Goal: Task Accomplishment & Management: Manage account settings

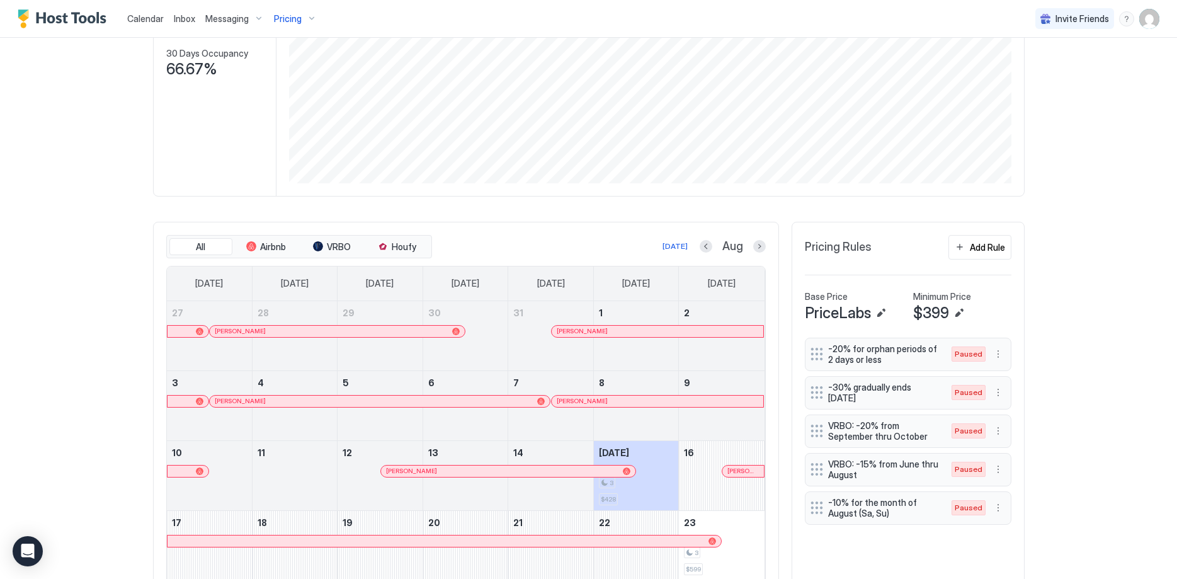
scroll to position [199, 0]
click at [755, 246] on button "Next month" at bounding box center [759, 248] width 13 height 13
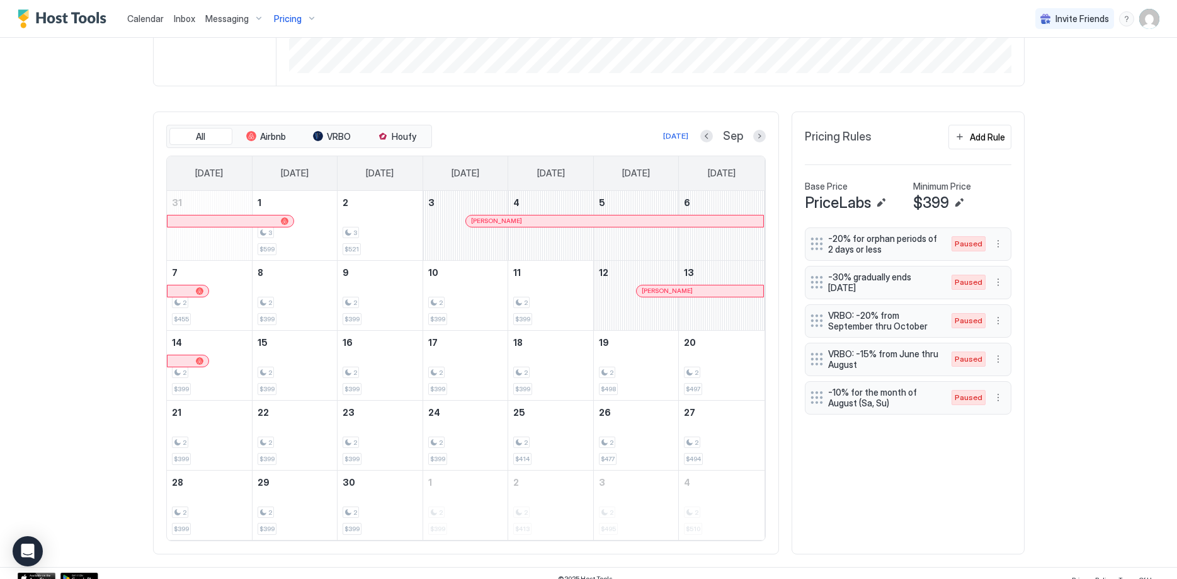
scroll to position [322, 0]
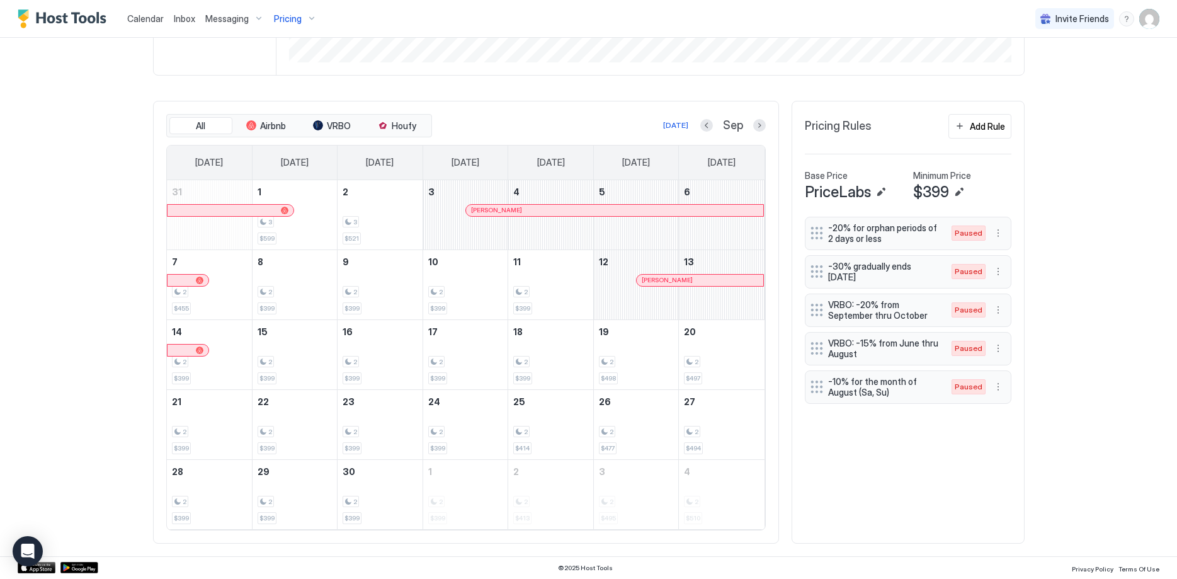
click at [602, 210] on div at bounding box center [602, 210] width 10 height 10
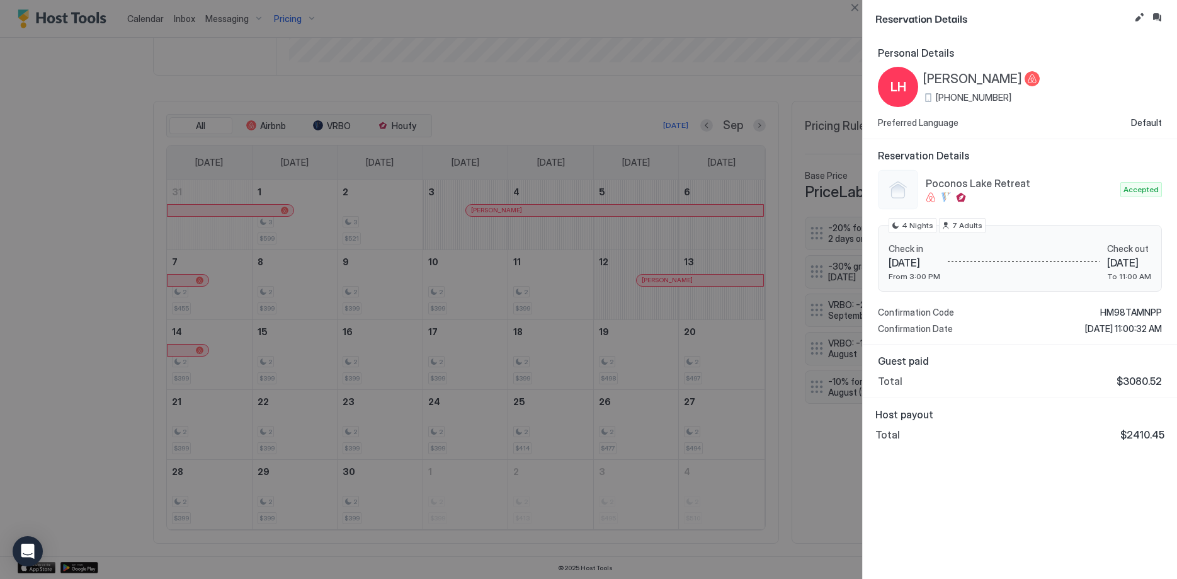
click at [74, 193] on div at bounding box center [588, 289] width 1177 height 579
click at [853, 6] on button "Close" at bounding box center [854, 7] width 15 height 15
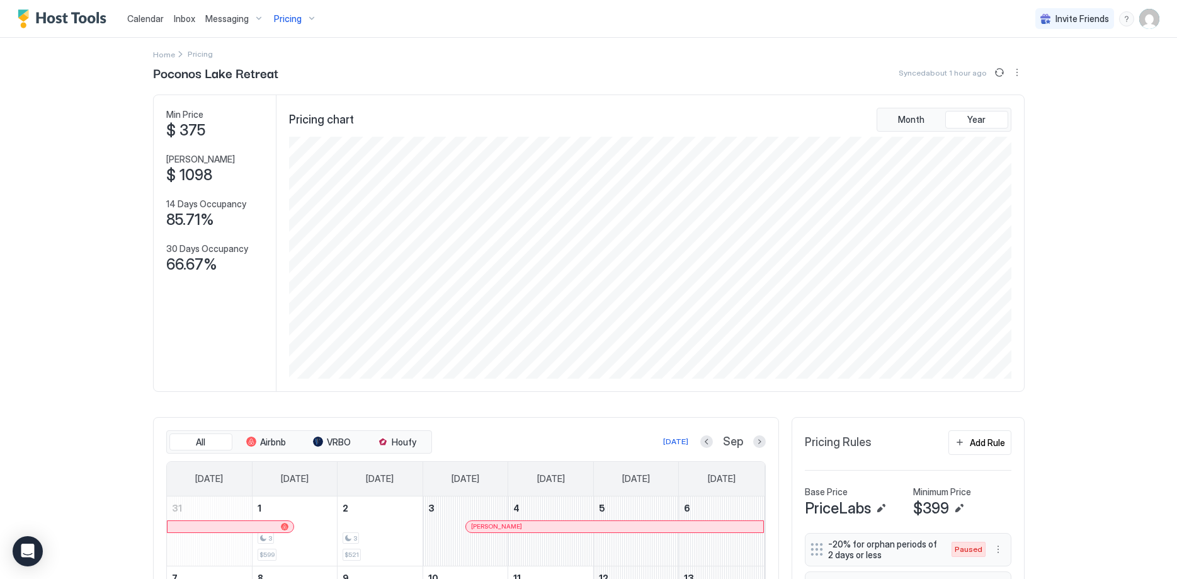
scroll to position [0, 0]
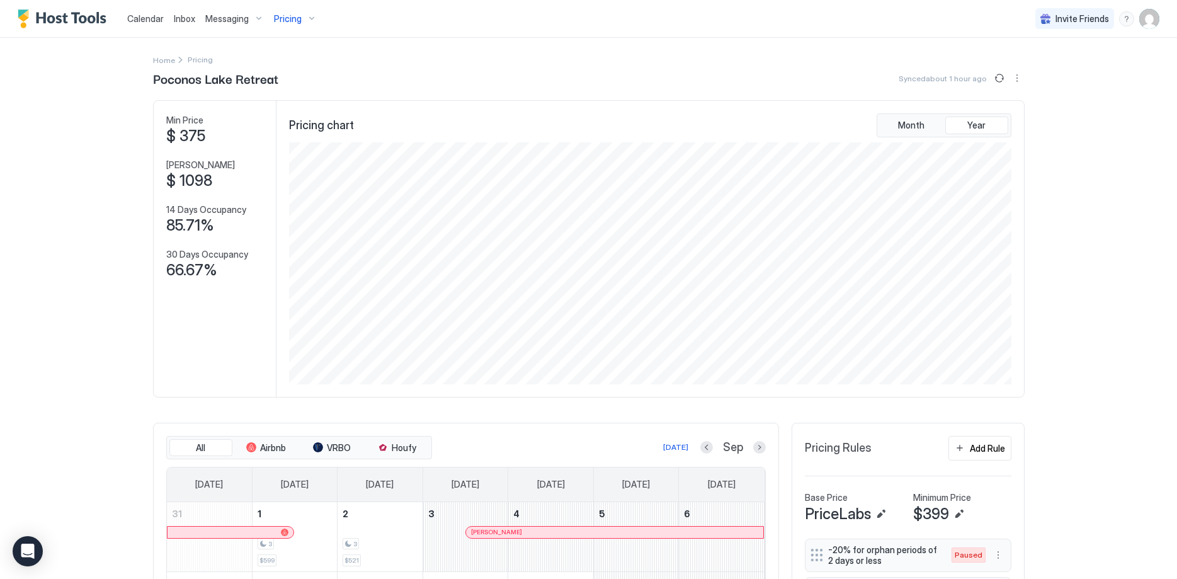
click at [299, 18] on span "Pricing" at bounding box center [288, 18] width 28 height 11
click at [281, 134] on div at bounding box center [290, 137] width 89 height 8
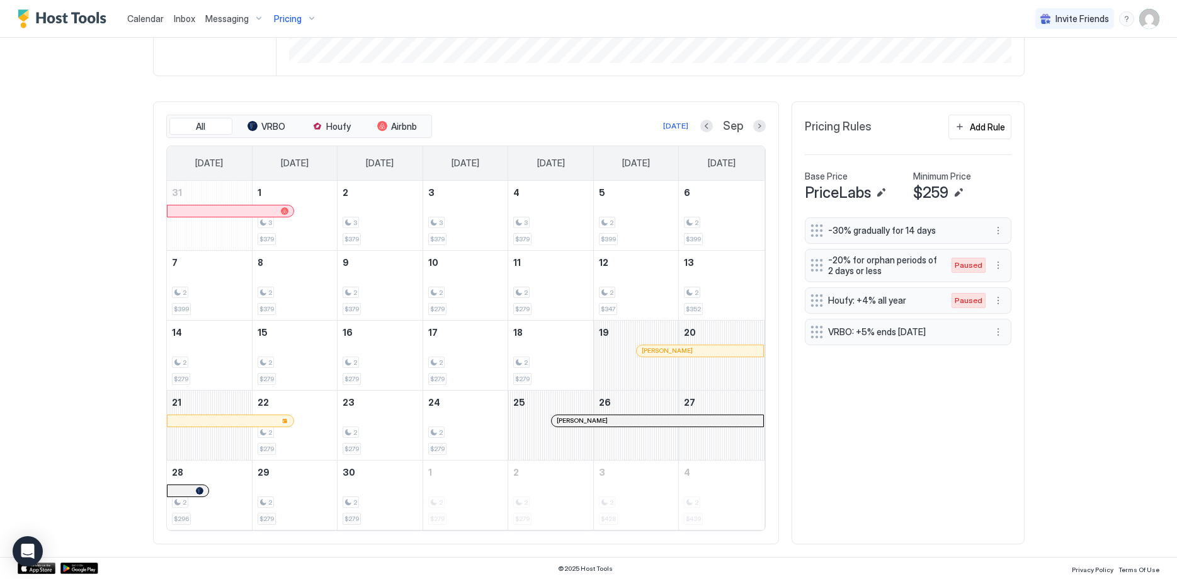
scroll to position [322, 0]
click at [703, 351] on div at bounding box center [703, 350] width 10 height 10
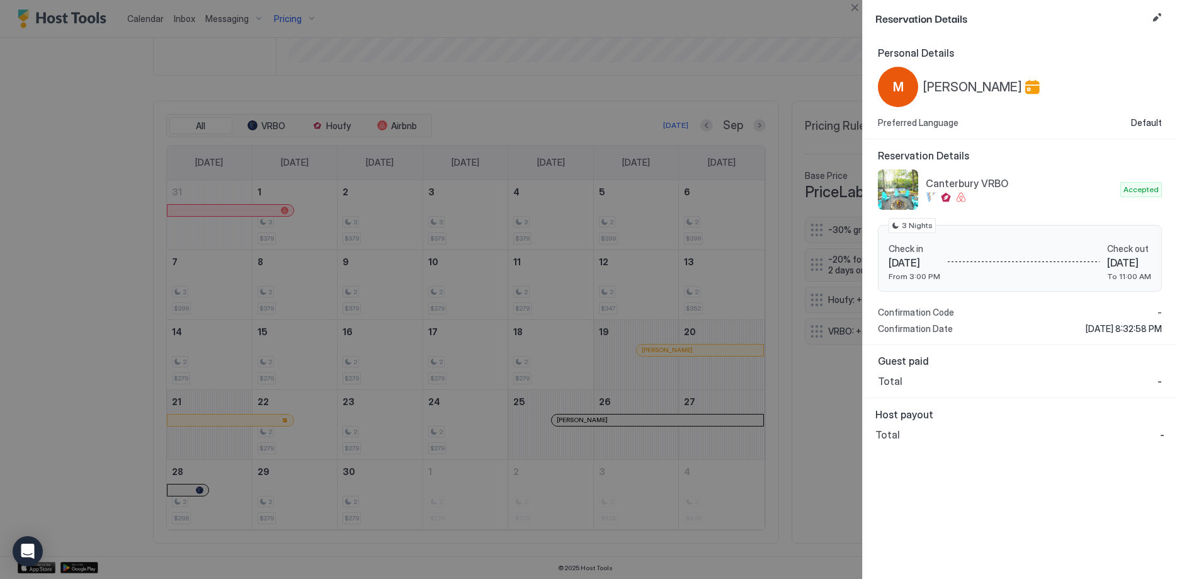
click at [1025, 89] on div at bounding box center [1032, 87] width 15 height 16
click at [85, 213] on div at bounding box center [588, 289] width 1177 height 579
click at [858, 8] on button "Close" at bounding box center [854, 7] width 15 height 15
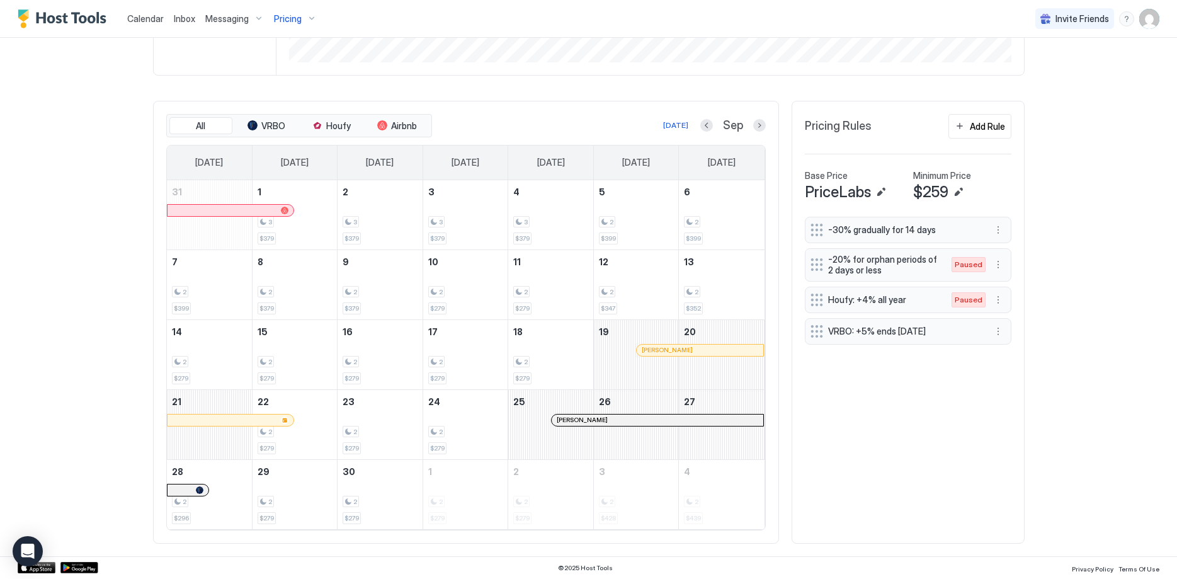
click at [249, 18] on div "Messaging" at bounding box center [234, 18] width 69 height 21
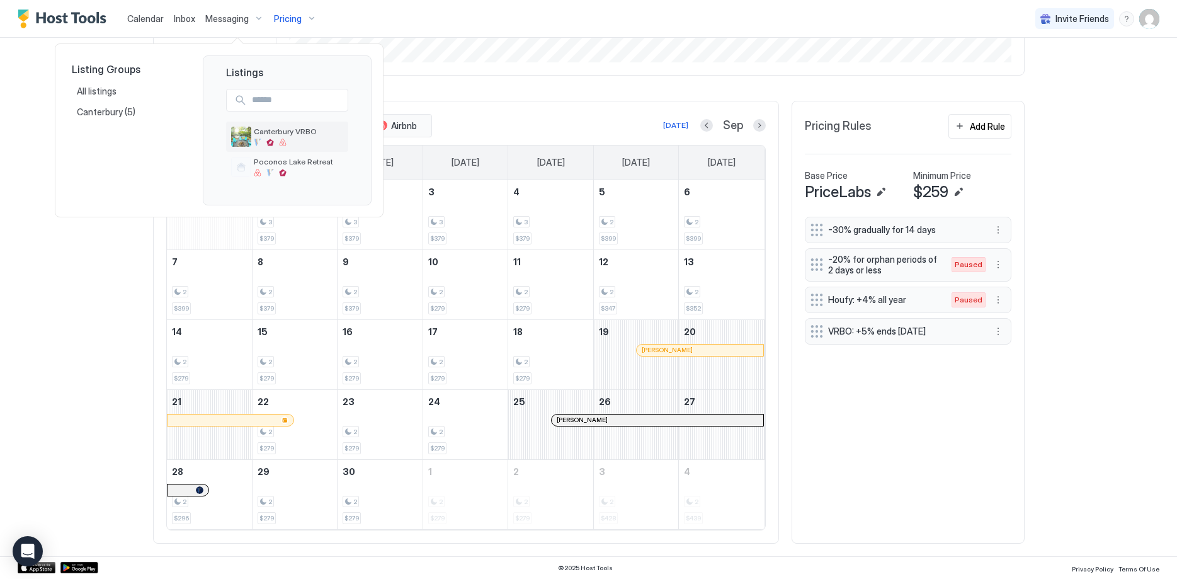
click at [278, 134] on span "Canterbury VRBO" at bounding box center [298, 131] width 89 height 9
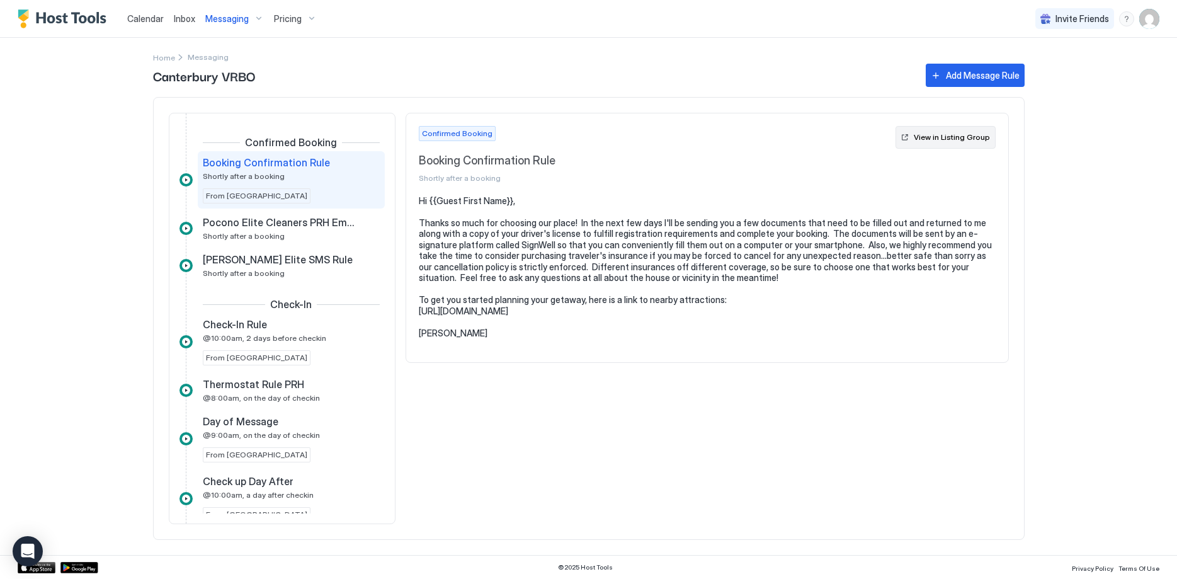
click at [949, 140] on div "View in Listing Group" at bounding box center [952, 137] width 76 height 11
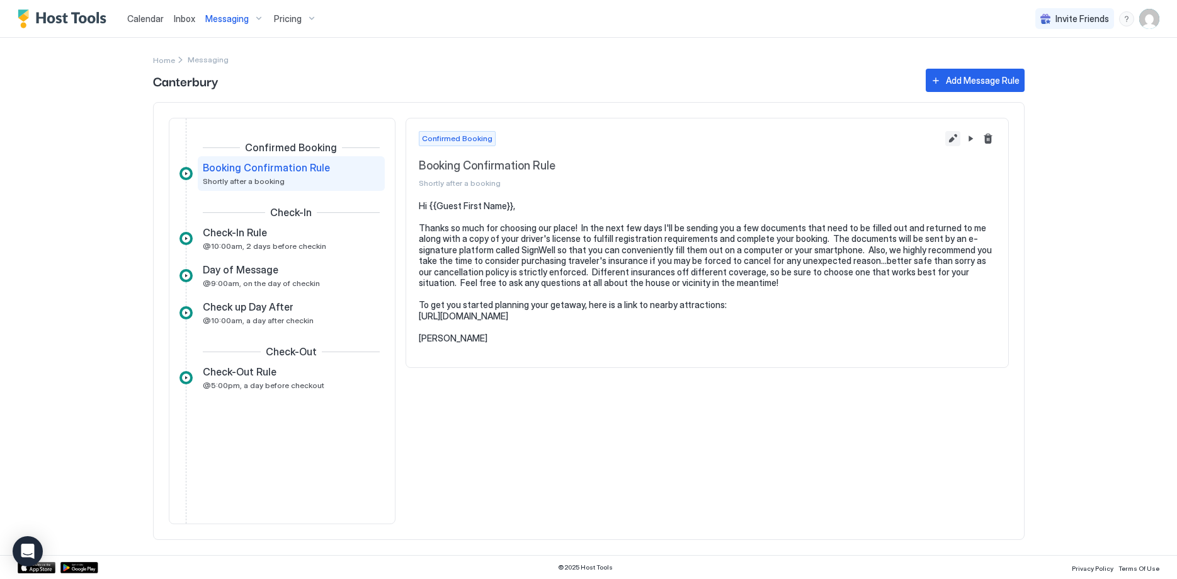
click at [948, 137] on button "Edit message rule" at bounding box center [952, 138] width 15 height 15
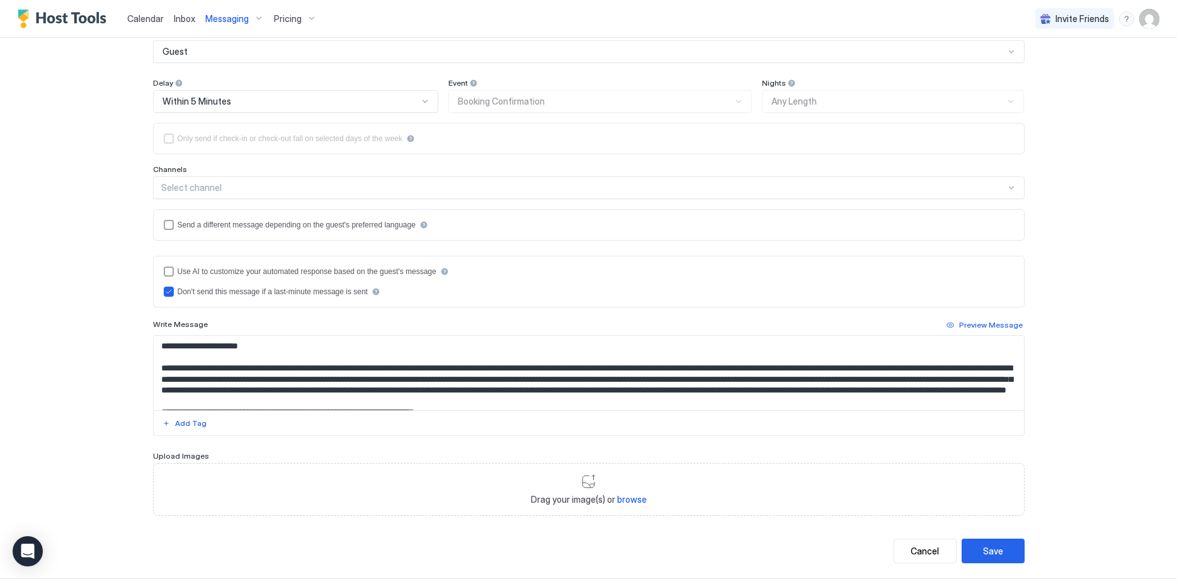
scroll to position [144, 0]
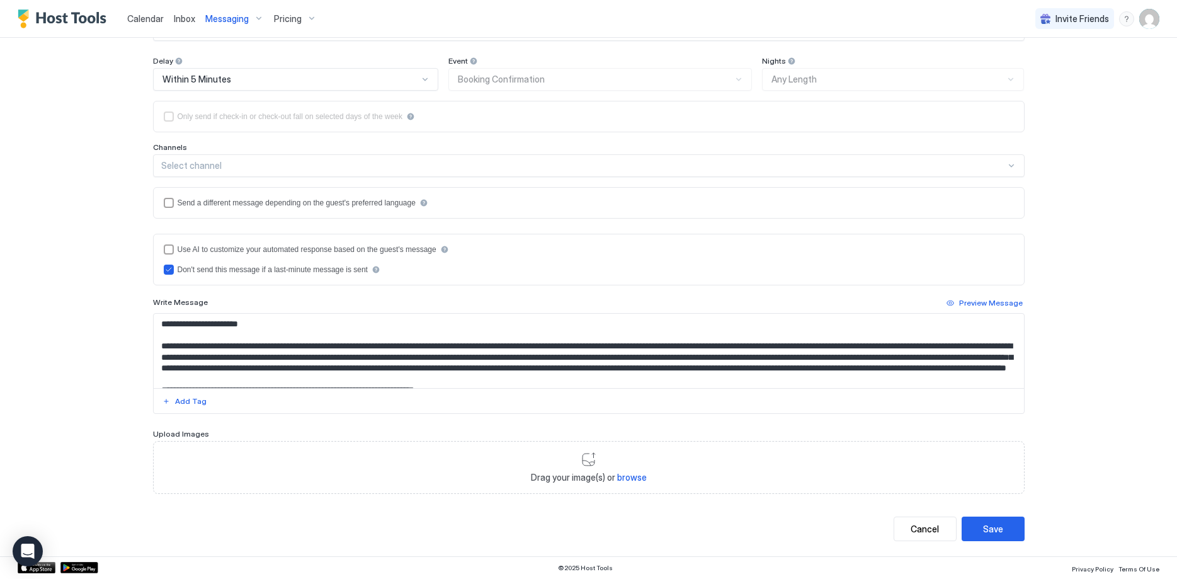
click at [563, 160] on div "Select channel" at bounding box center [583, 165] width 845 height 11
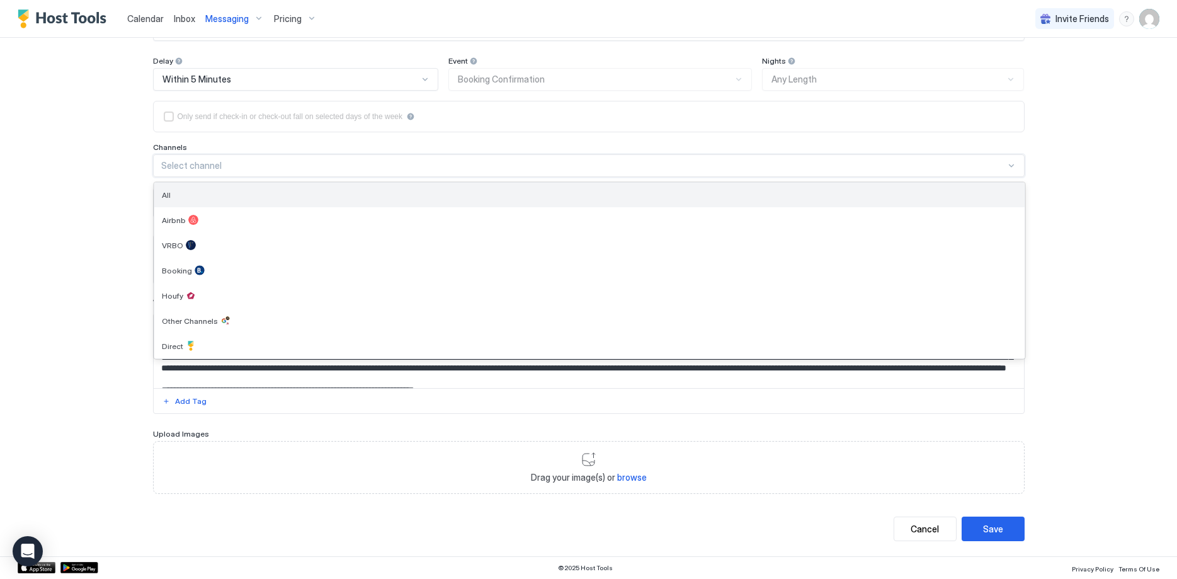
click at [545, 192] on div "All" at bounding box center [589, 194] width 855 height 9
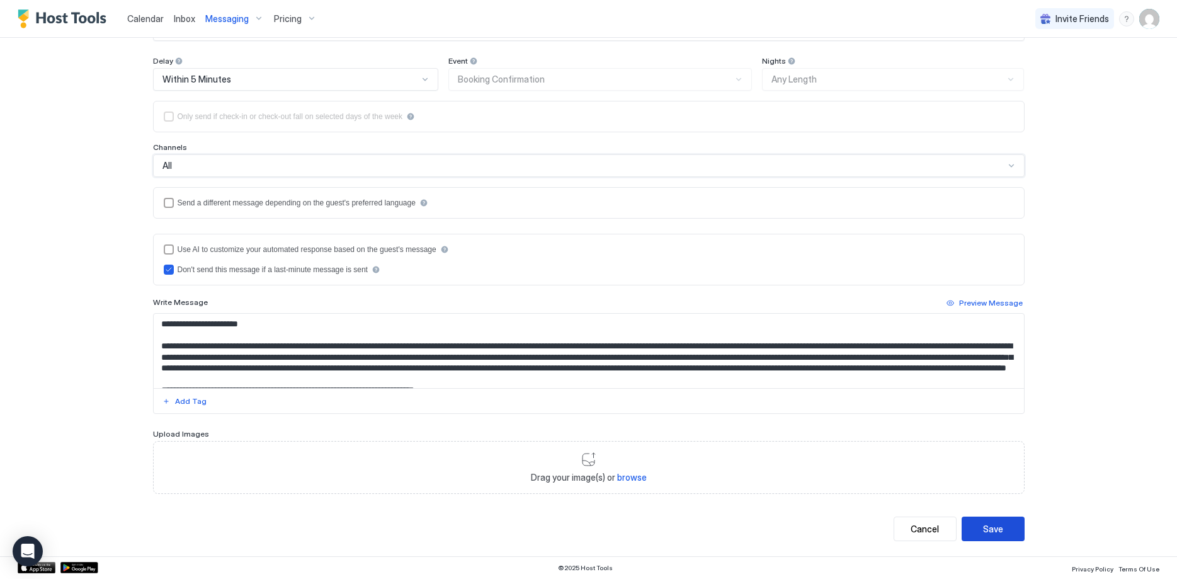
click at [992, 525] on div "Save" at bounding box center [993, 528] width 20 height 13
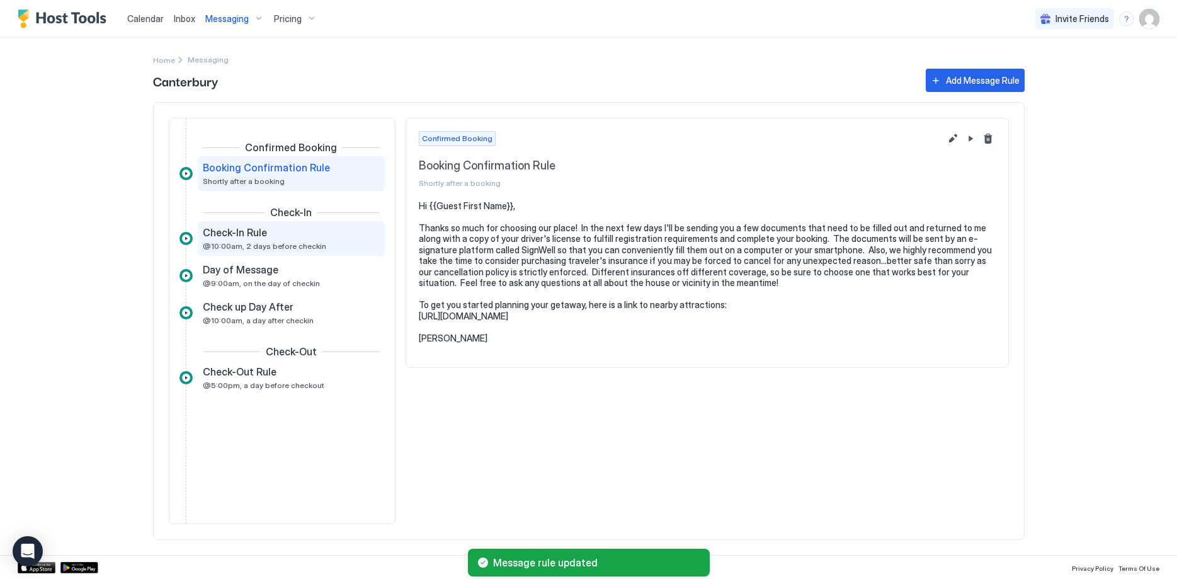
click at [320, 239] on div "Check-In Rule @10:00am, 2 days before checkin" at bounding box center [282, 238] width 159 height 25
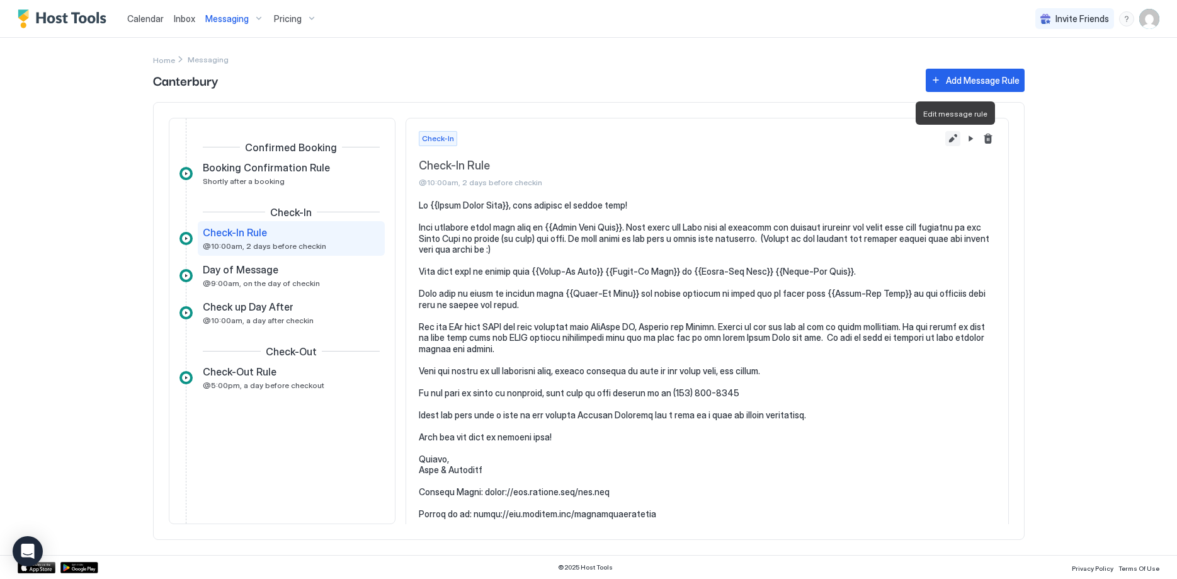
click at [950, 135] on button "Edit message rule" at bounding box center [952, 138] width 15 height 15
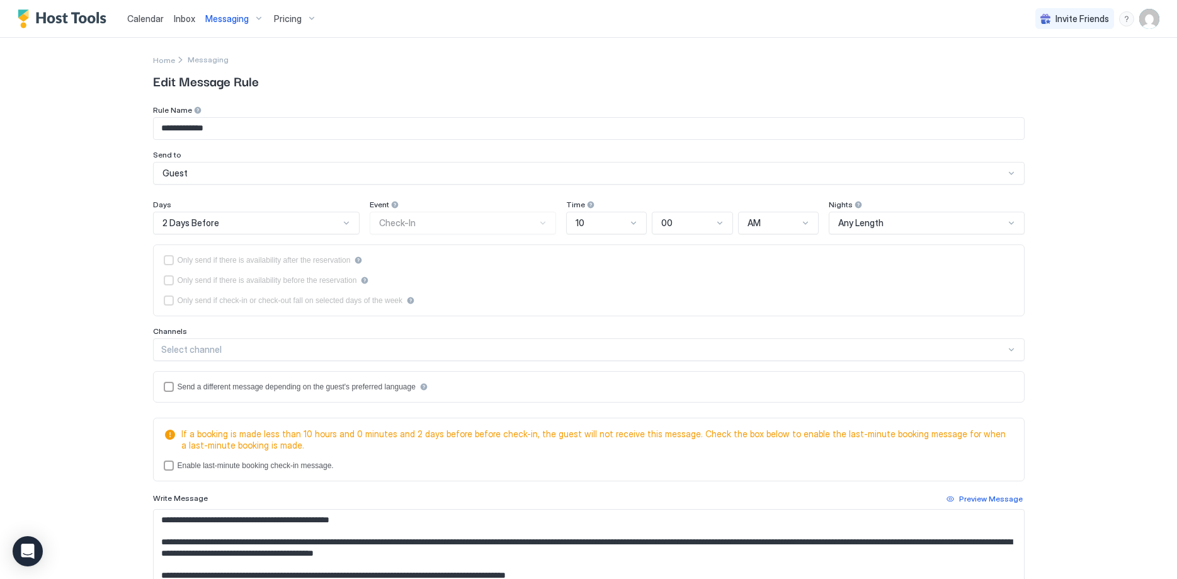
click at [486, 348] on div "Select channel" at bounding box center [583, 349] width 845 height 11
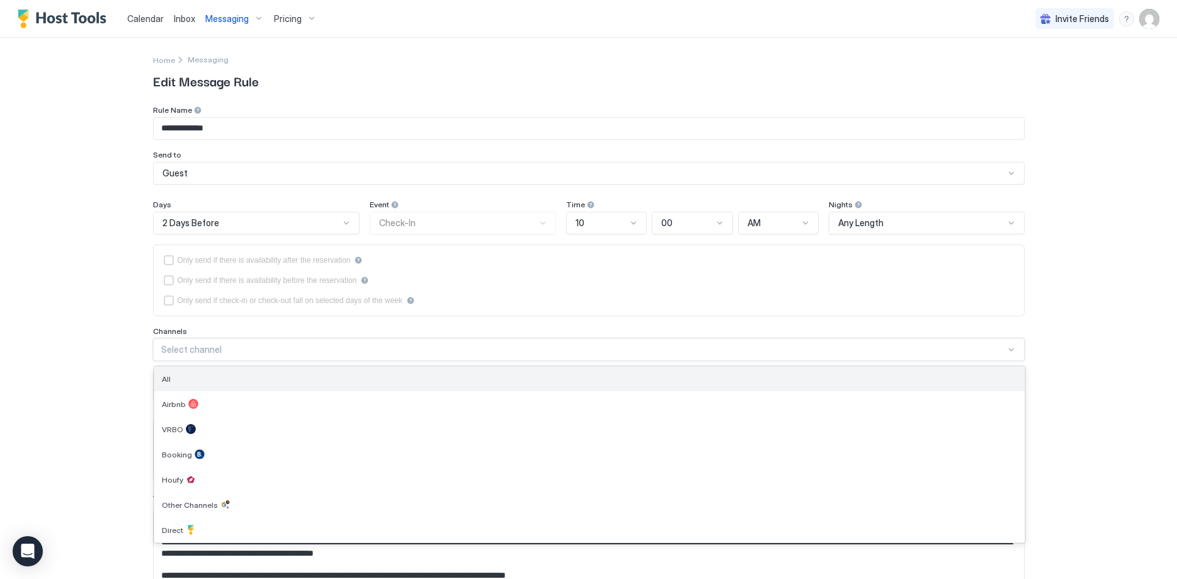
click at [210, 381] on div "All" at bounding box center [589, 378] width 855 height 9
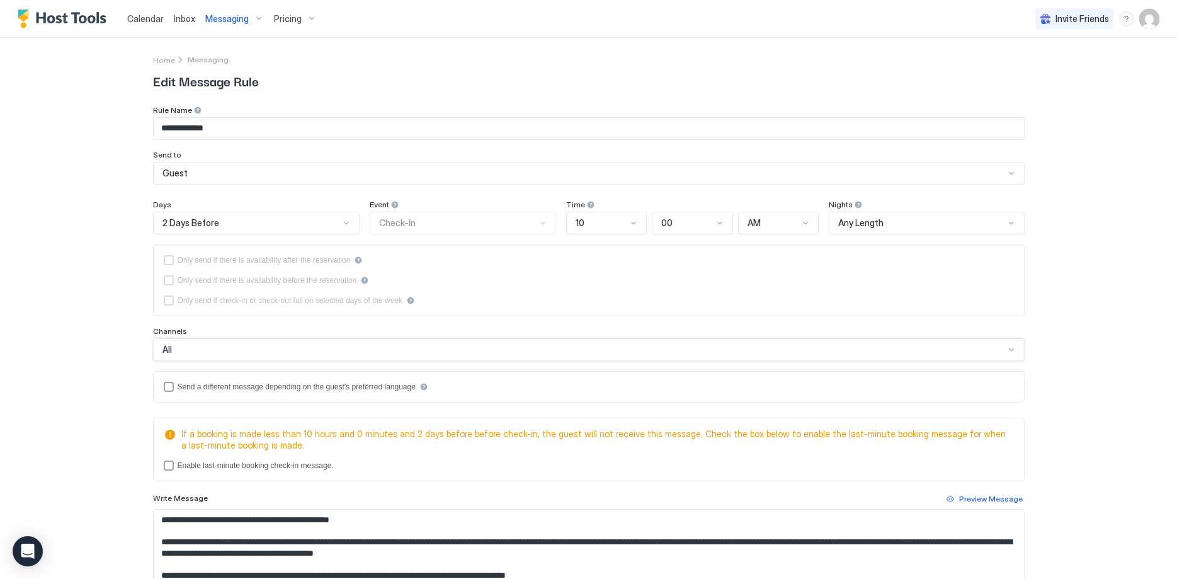
scroll to position [196, 0]
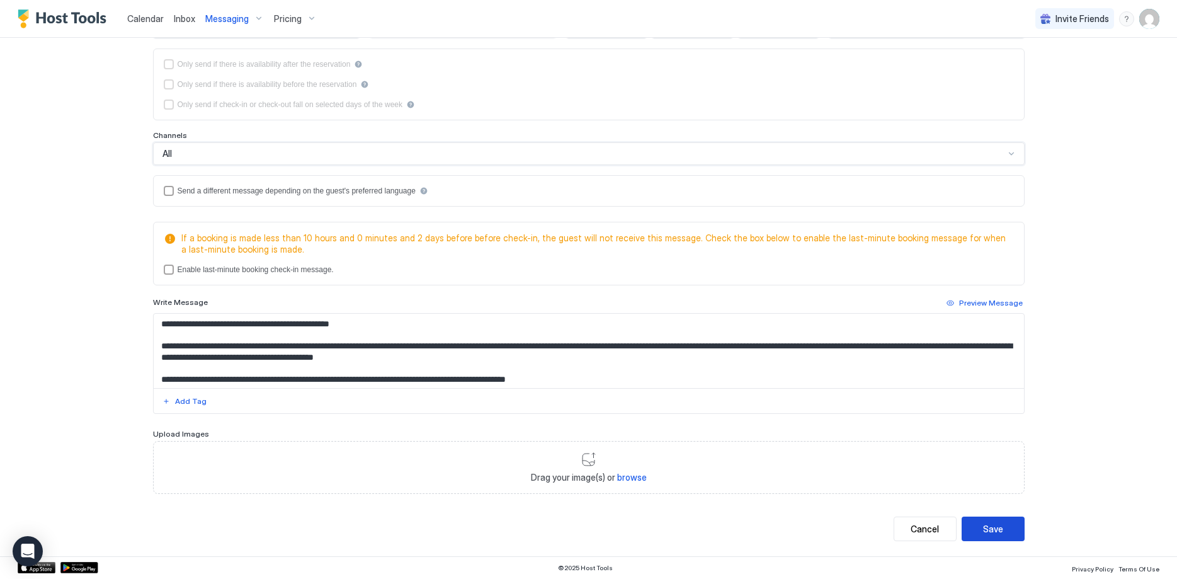
click at [1008, 525] on button "Save" at bounding box center [993, 528] width 63 height 25
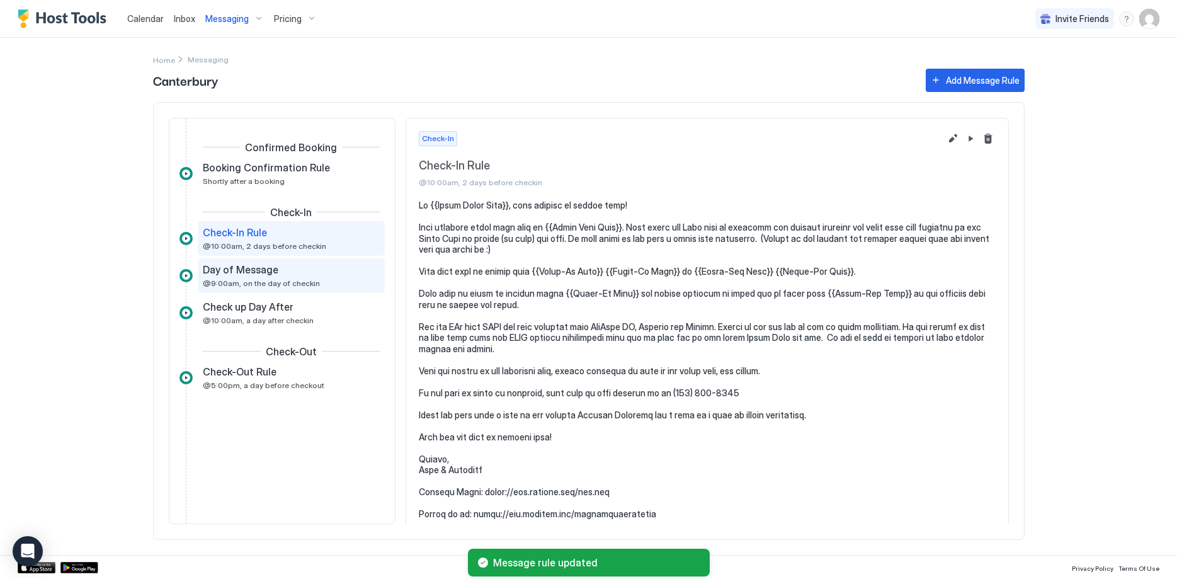
click at [282, 274] on div "Day of Message" at bounding box center [282, 269] width 159 height 13
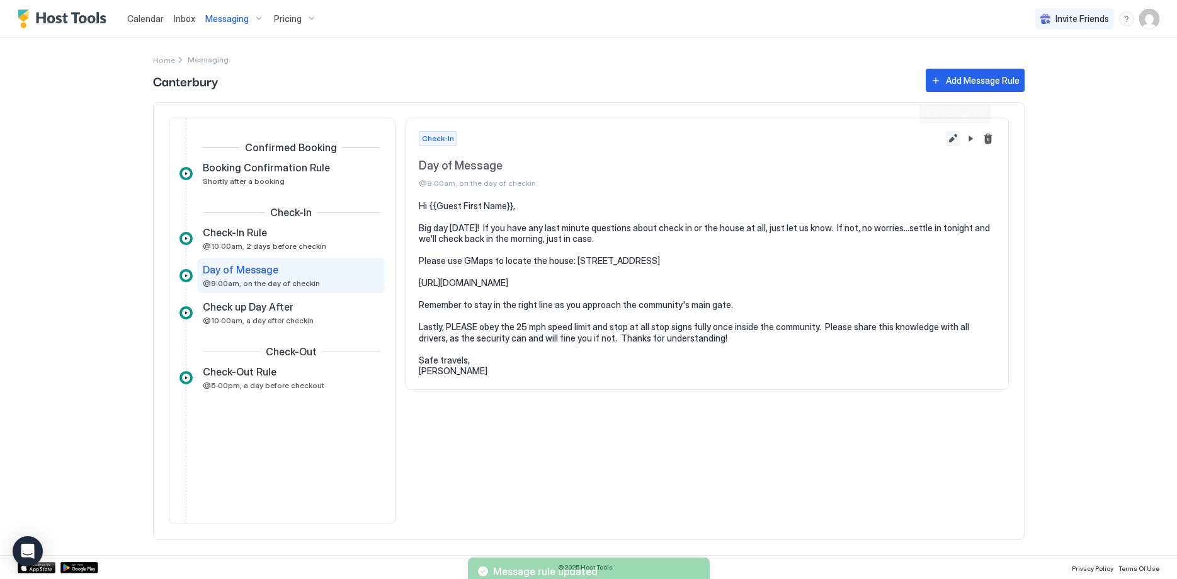
click at [951, 138] on button "Edit message rule" at bounding box center [952, 138] width 15 height 15
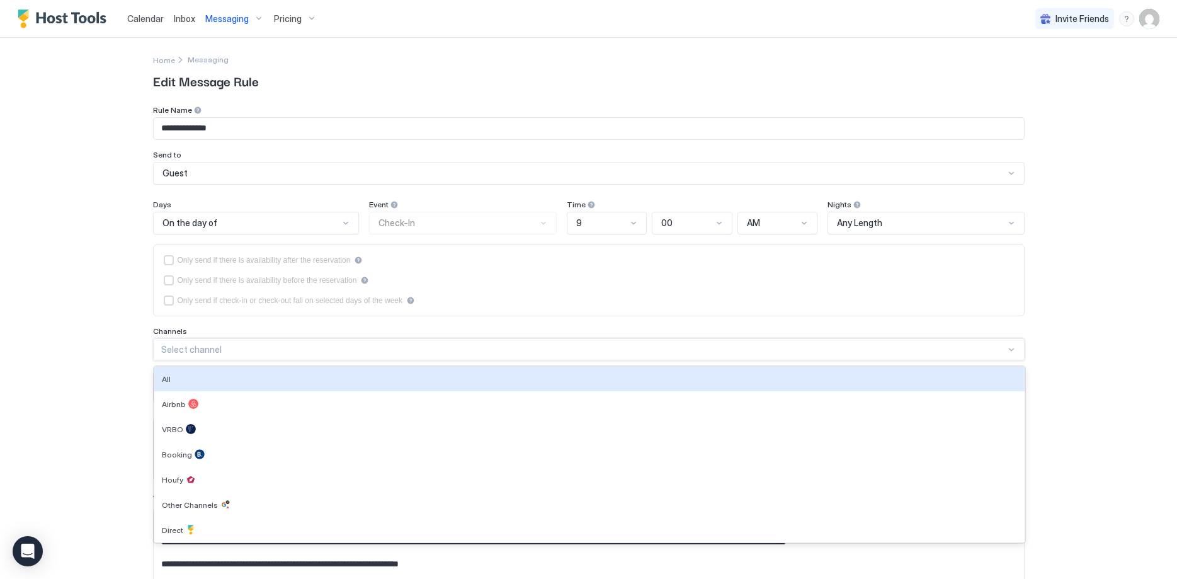
click at [313, 354] on div "Select channel" at bounding box center [583, 349] width 845 height 11
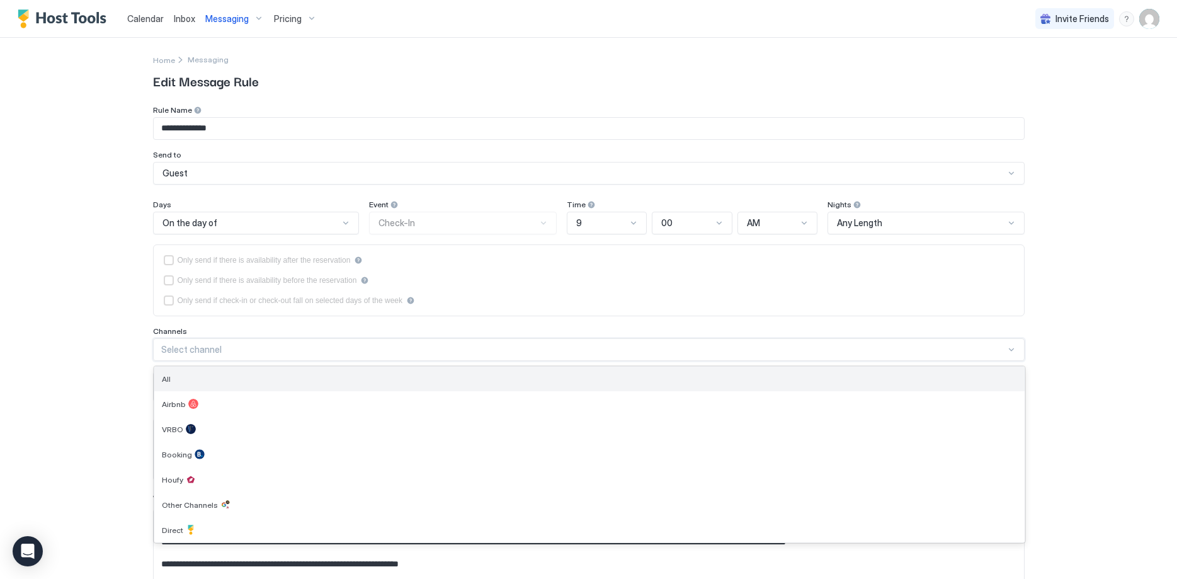
click at [263, 382] on div "All" at bounding box center [589, 378] width 855 height 9
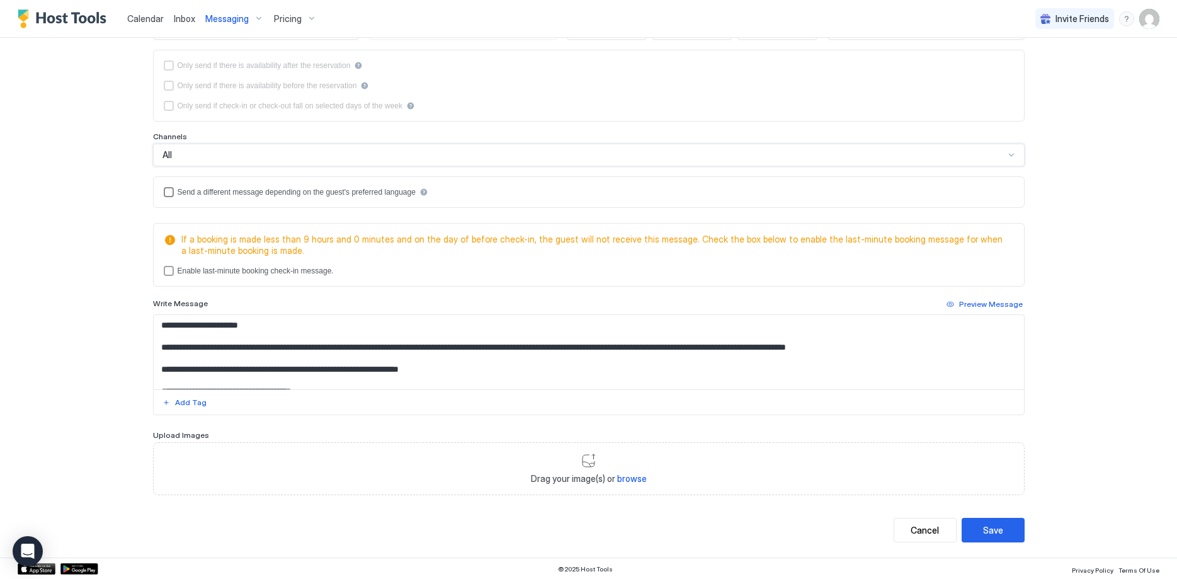
scroll to position [196, 0]
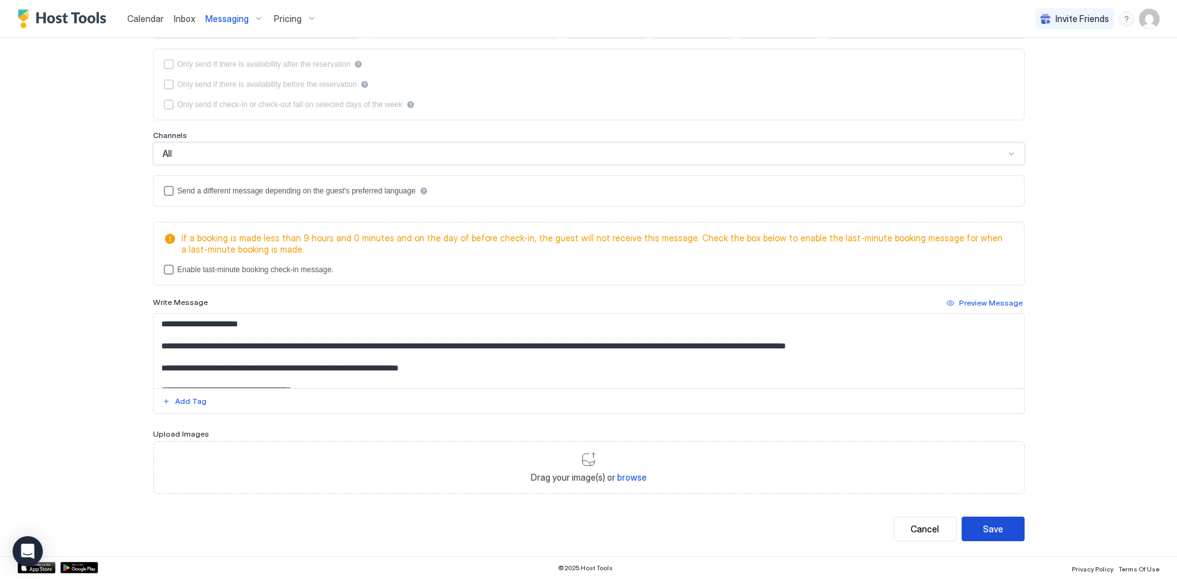
click at [991, 520] on button "Save" at bounding box center [993, 528] width 63 height 25
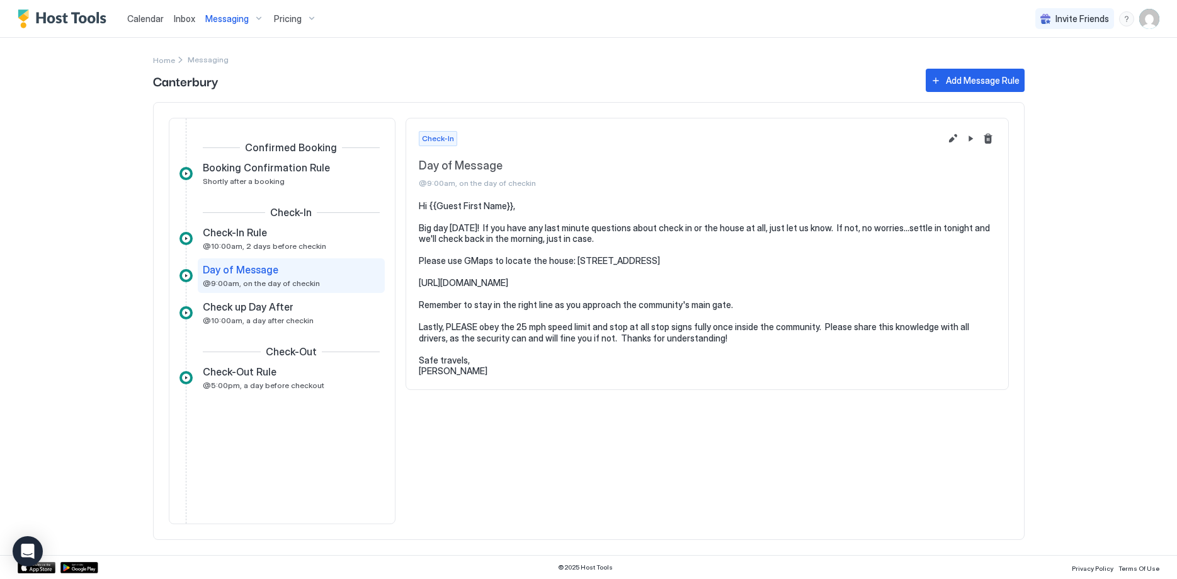
scroll to position [0, 0]
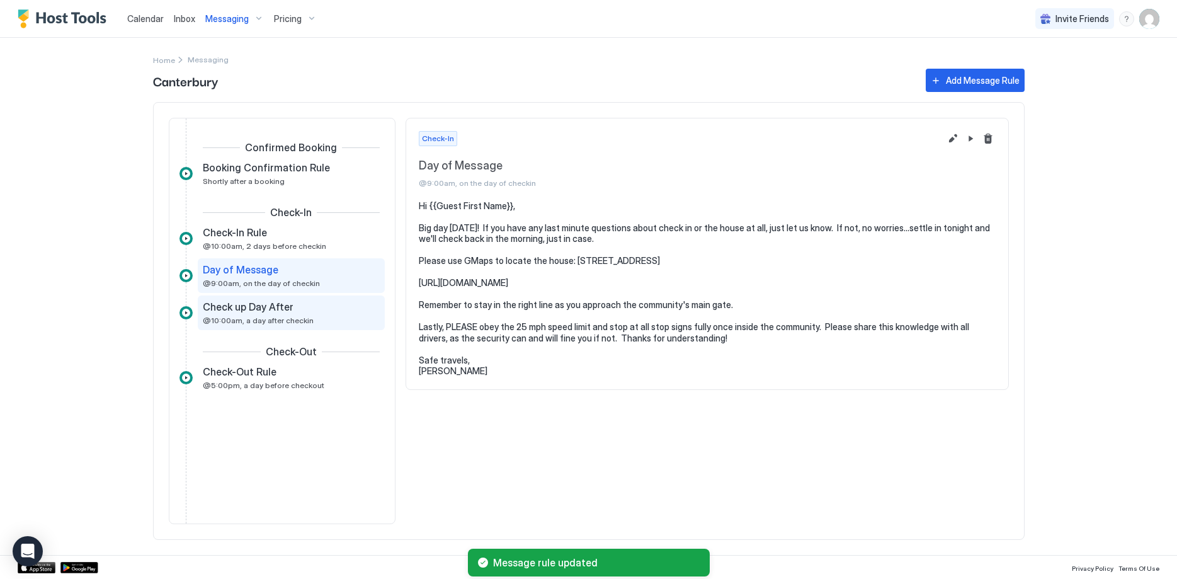
click at [283, 310] on span "Check up Day After" at bounding box center [248, 306] width 91 height 13
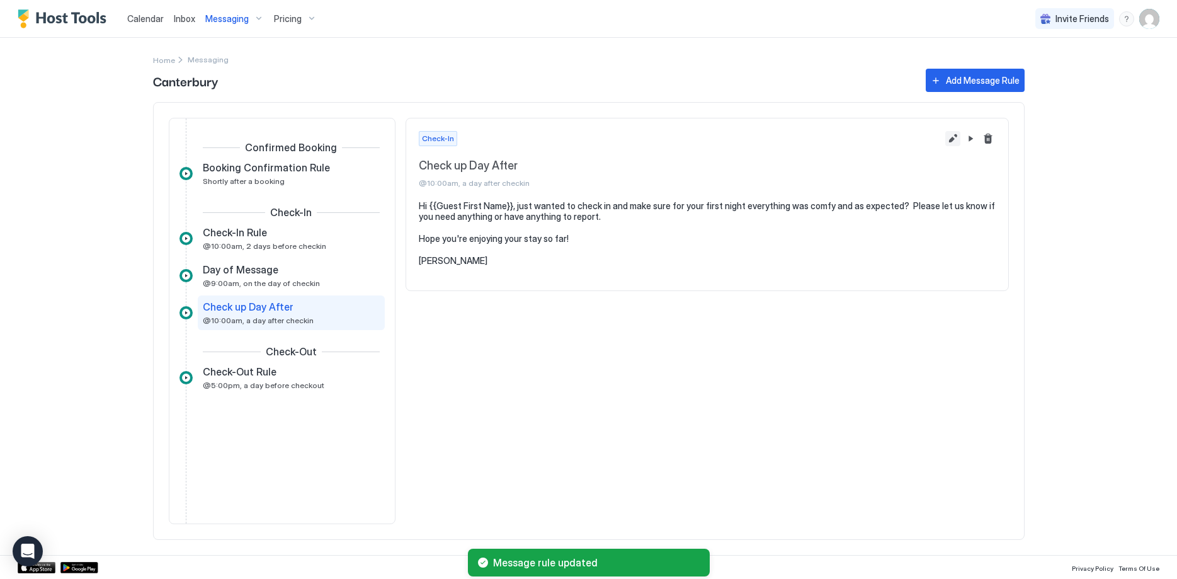
click at [948, 137] on button "Edit message rule" at bounding box center [952, 138] width 15 height 15
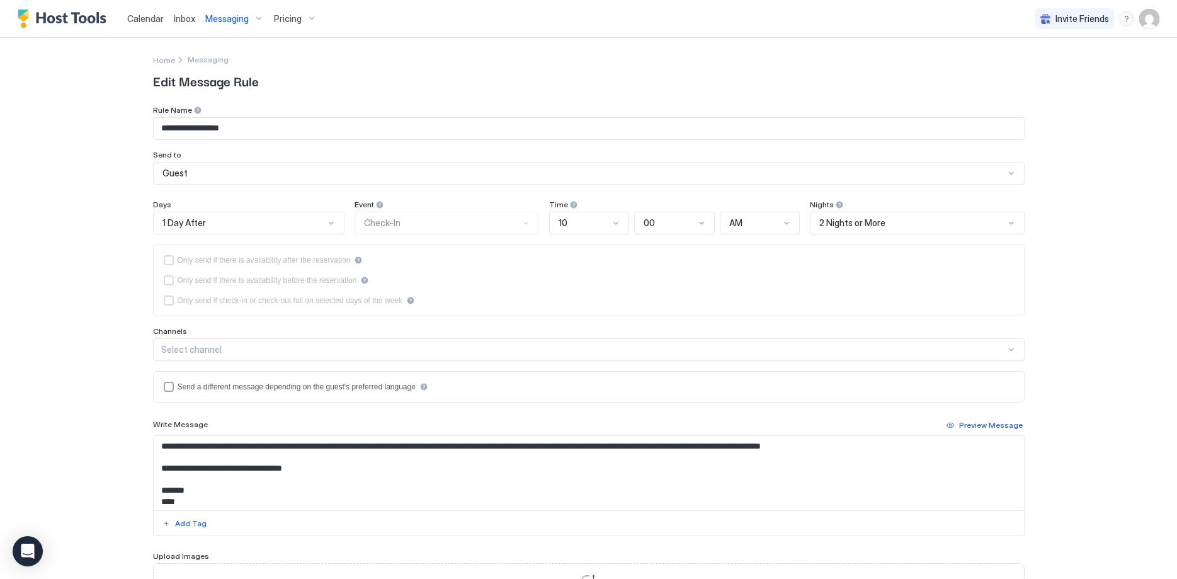
click at [316, 353] on div "Select channel" at bounding box center [583, 349] width 845 height 11
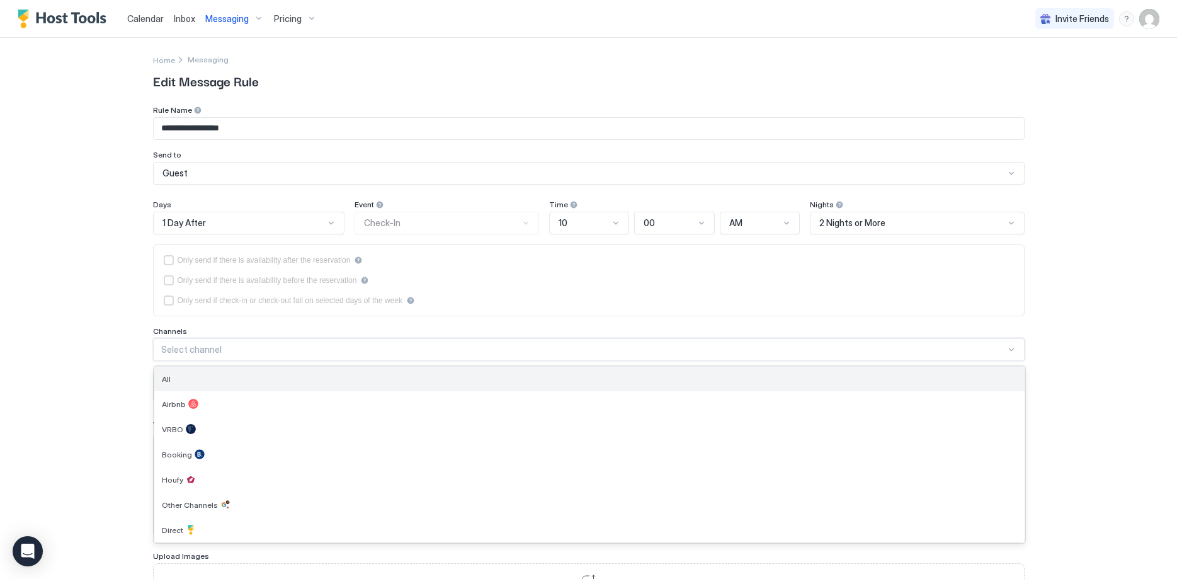
click at [269, 386] on div "All" at bounding box center [589, 379] width 870 height 25
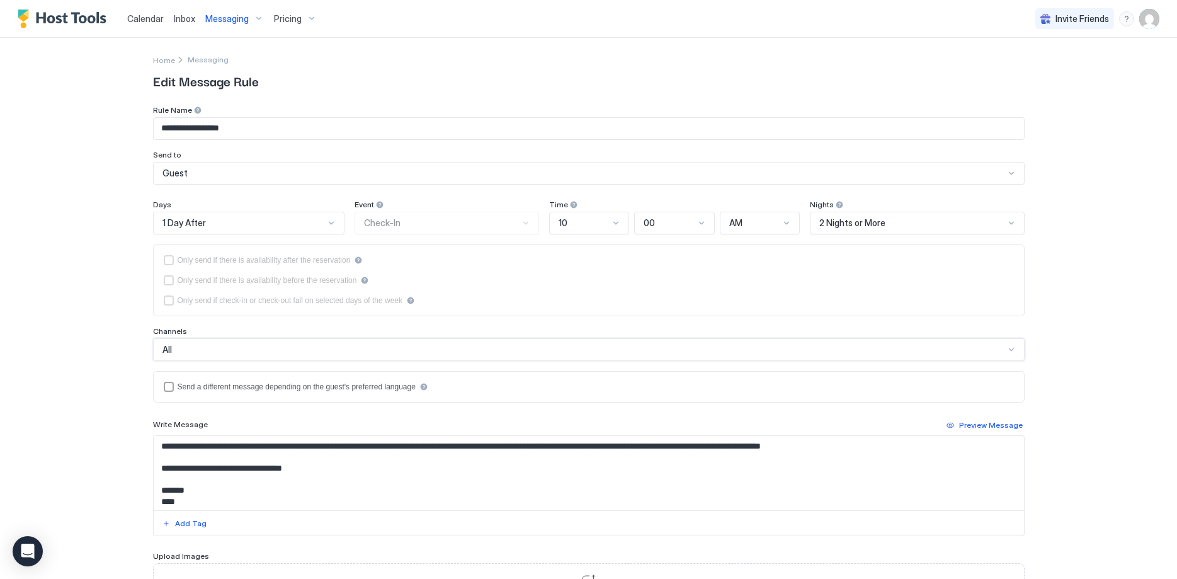
click at [55, 302] on div "**********" at bounding box center [588, 289] width 1177 height 579
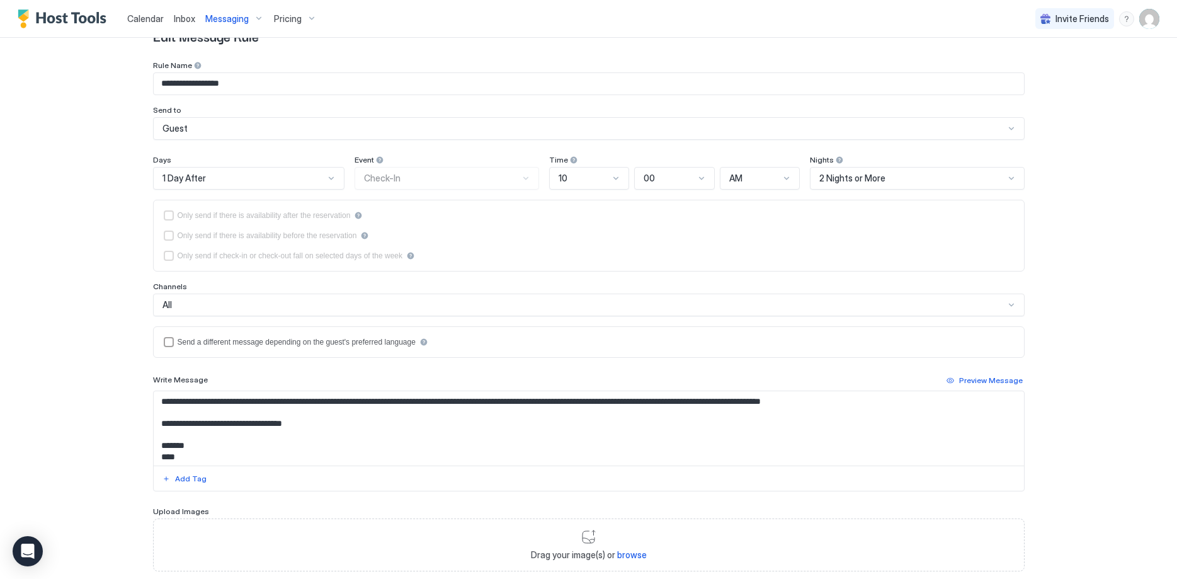
scroll to position [122, 0]
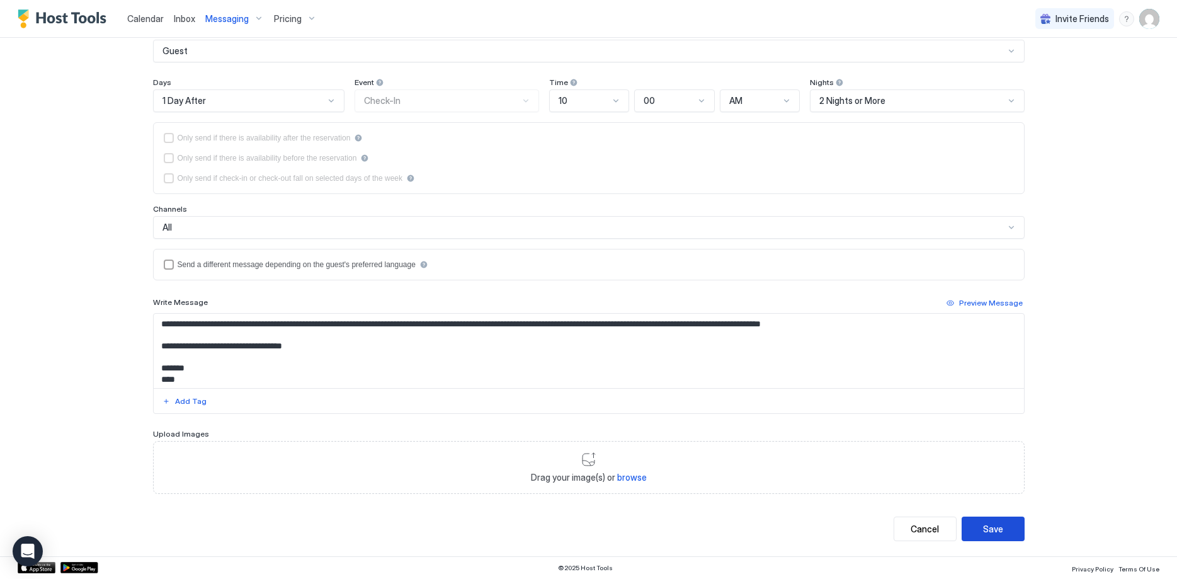
click at [1001, 527] on div "Save" at bounding box center [993, 528] width 20 height 13
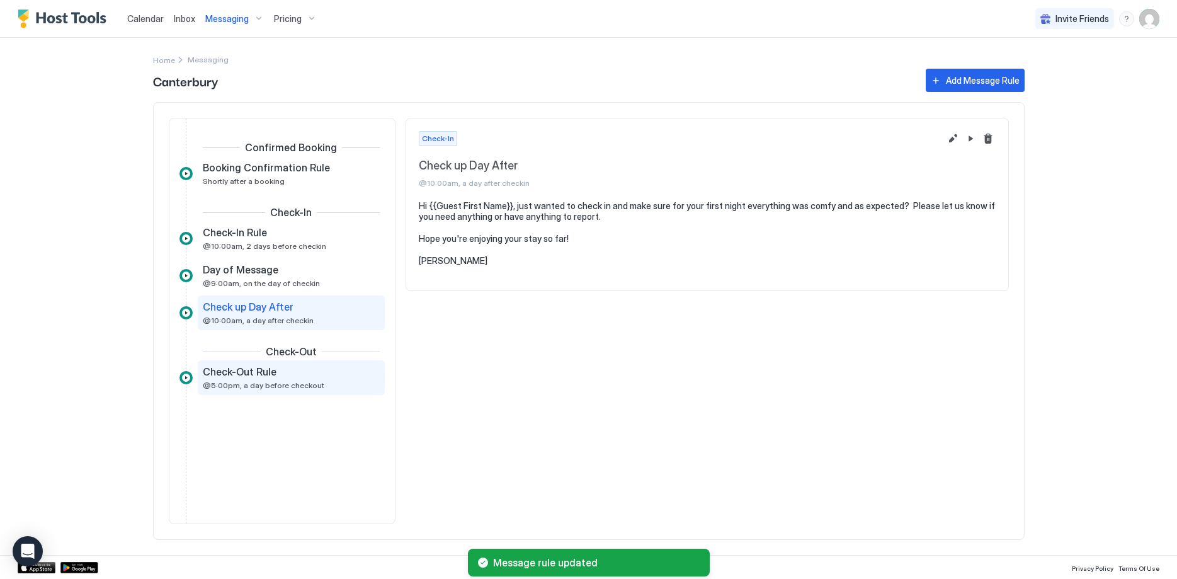
click at [265, 376] on span "Check-Out Rule" at bounding box center [240, 371] width 74 height 13
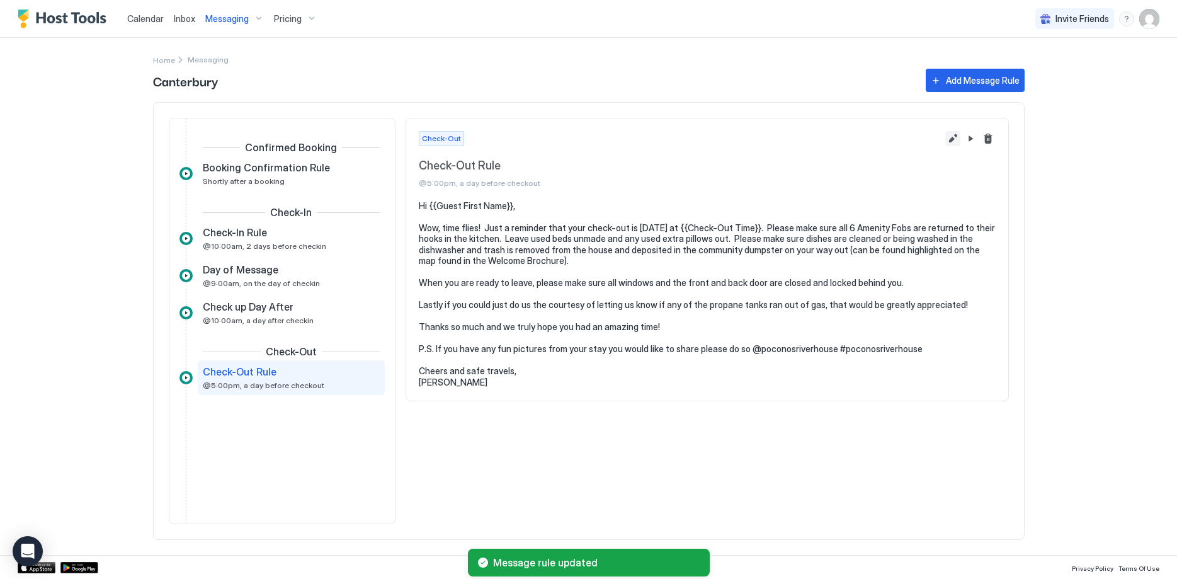
click at [953, 139] on button "Edit message rule" at bounding box center [952, 138] width 15 height 15
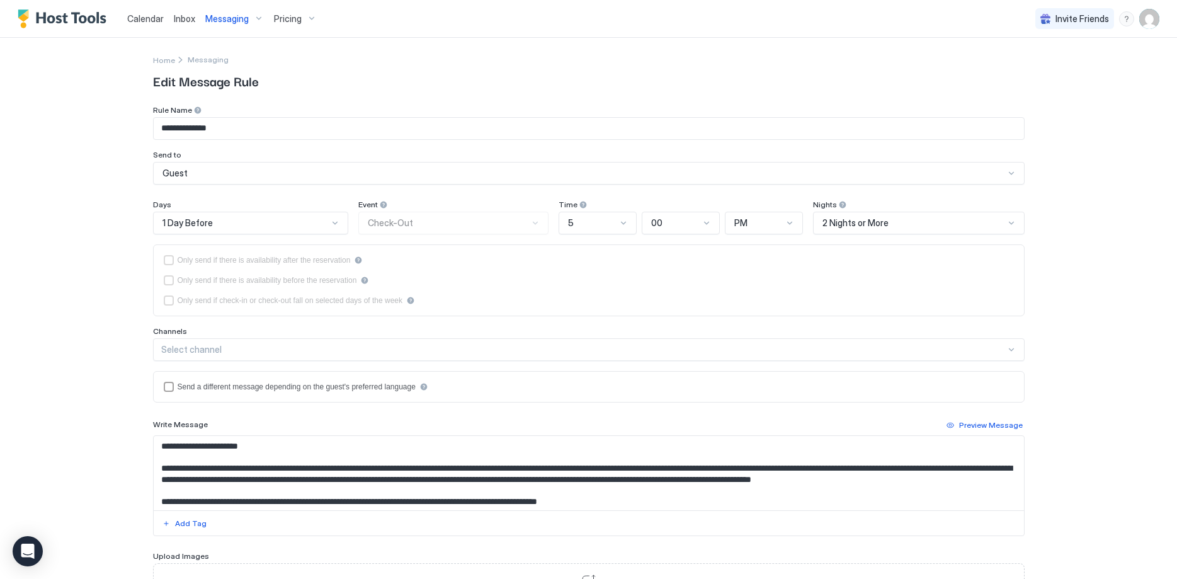
click at [275, 355] on div "Select channel" at bounding box center [589, 349] width 872 height 23
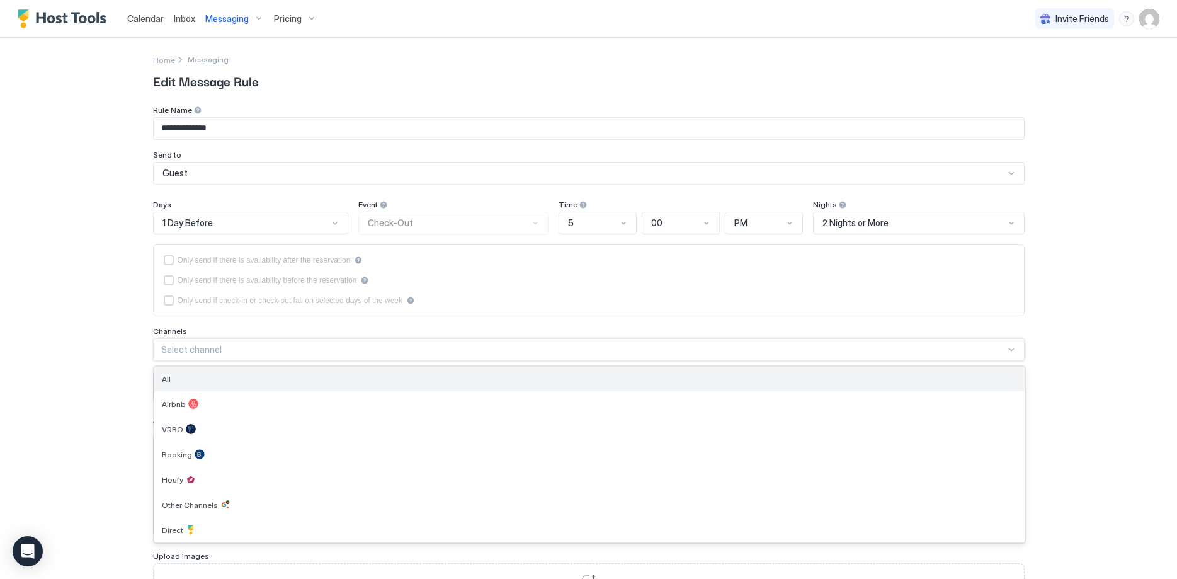
click at [190, 380] on div "All" at bounding box center [589, 378] width 855 height 9
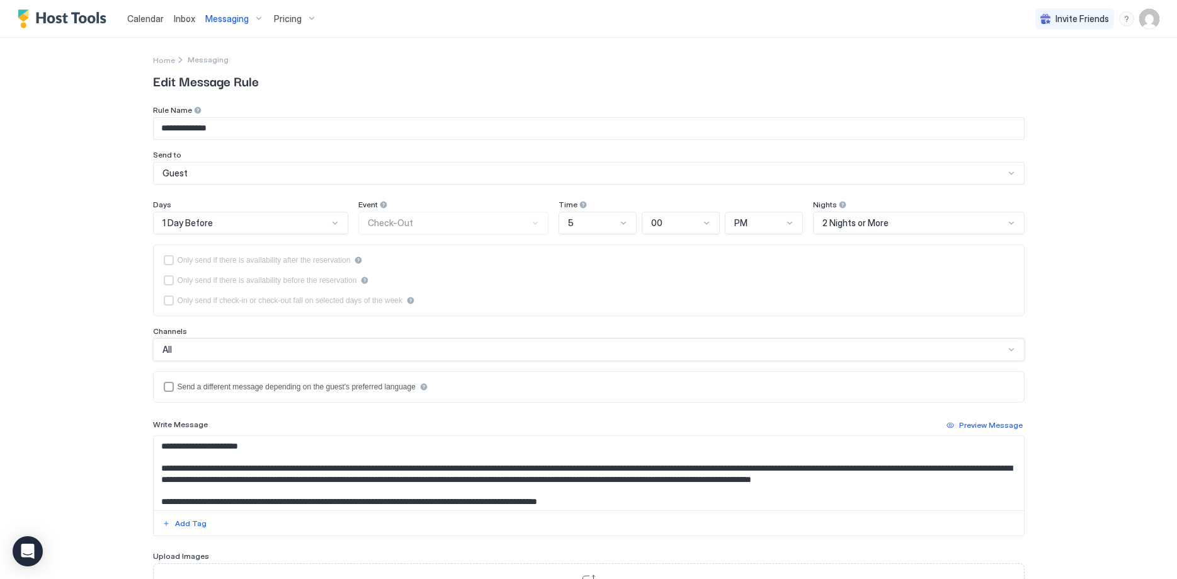
scroll to position [122, 0]
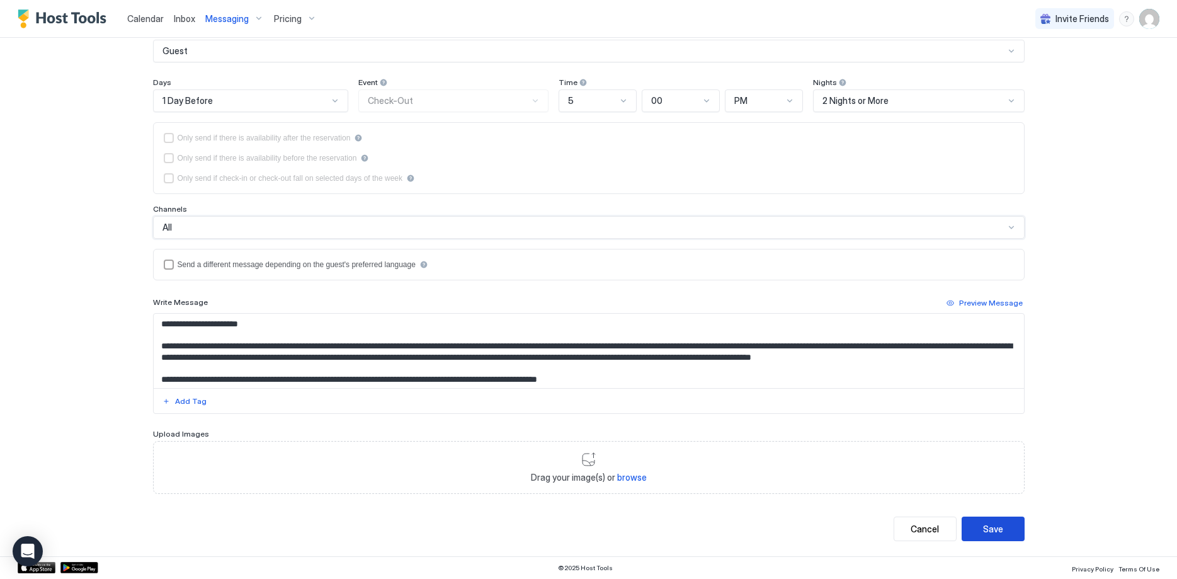
click at [995, 533] on div "Save" at bounding box center [993, 528] width 20 height 13
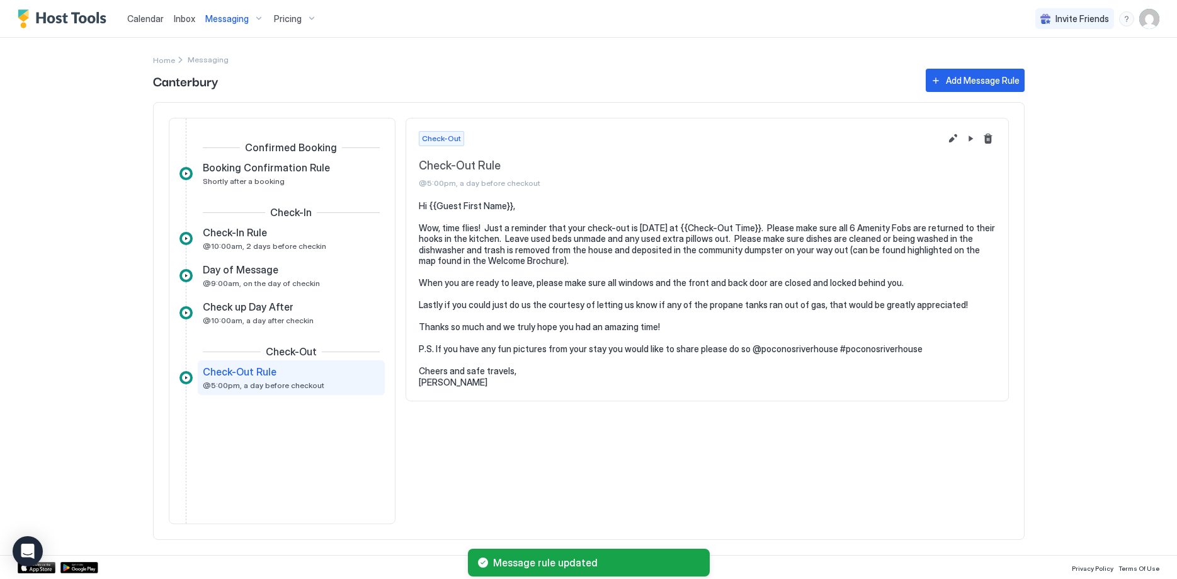
click at [187, 21] on span "Inbox" at bounding box center [184, 18] width 21 height 11
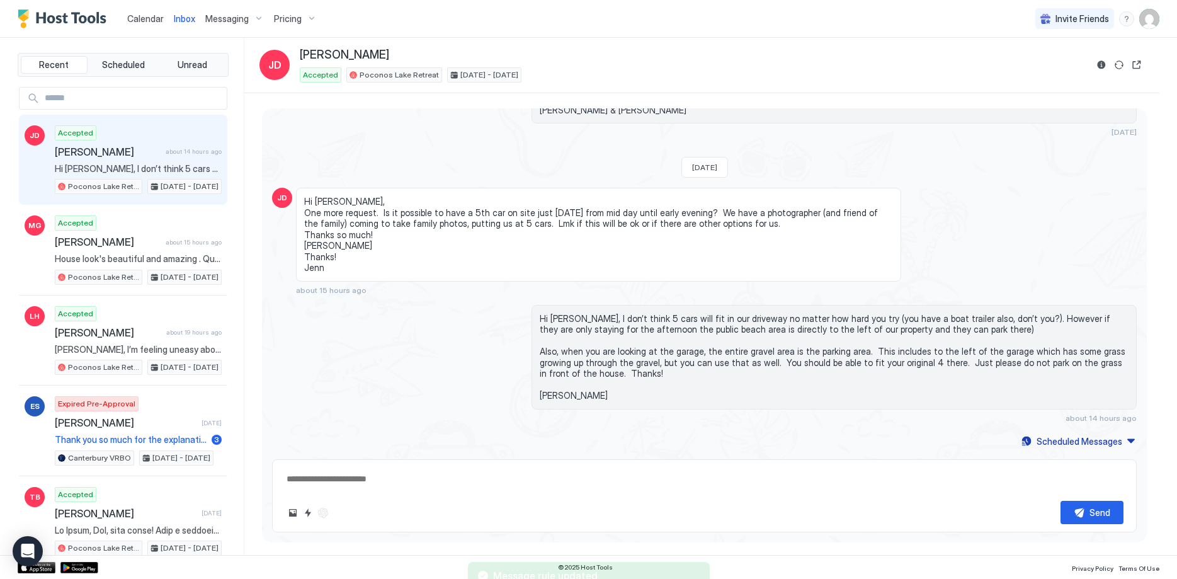
scroll to position [2505, 0]
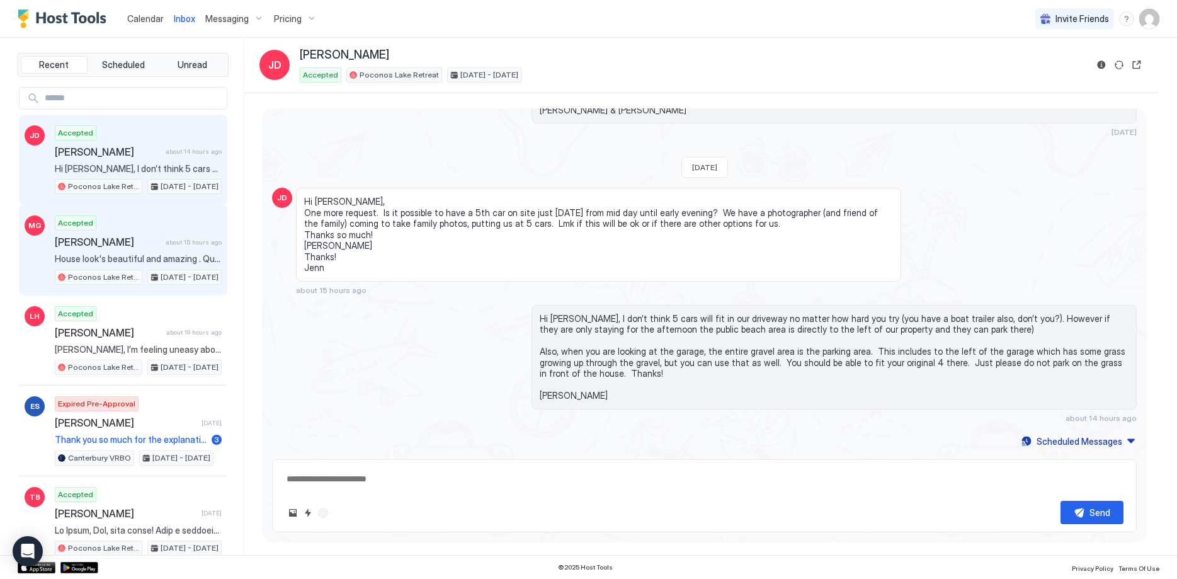
type textarea "*"
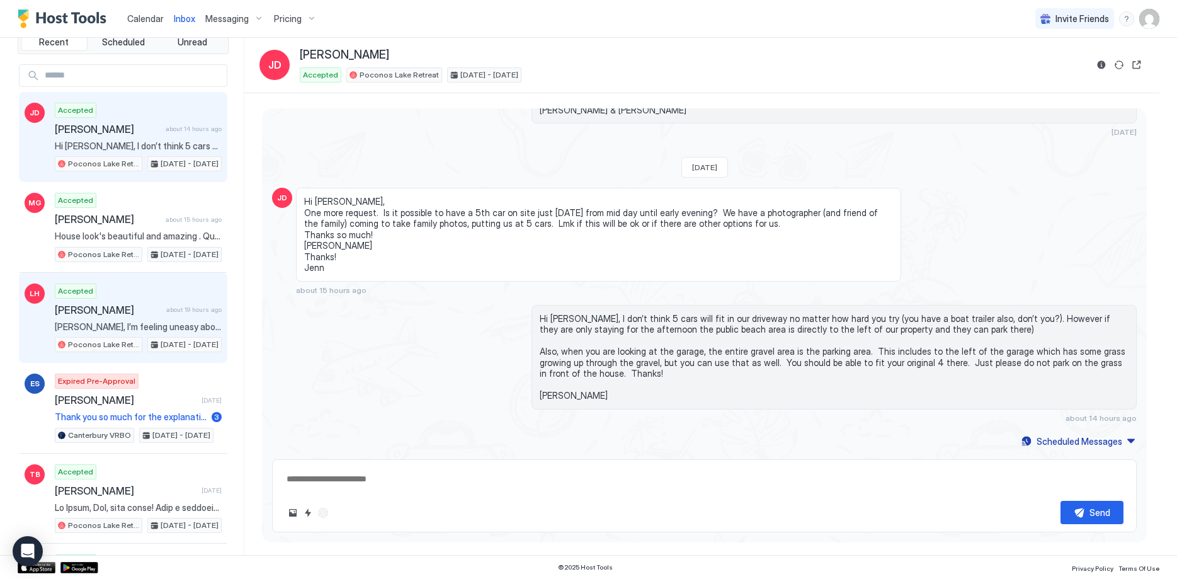
scroll to position [0, 0]
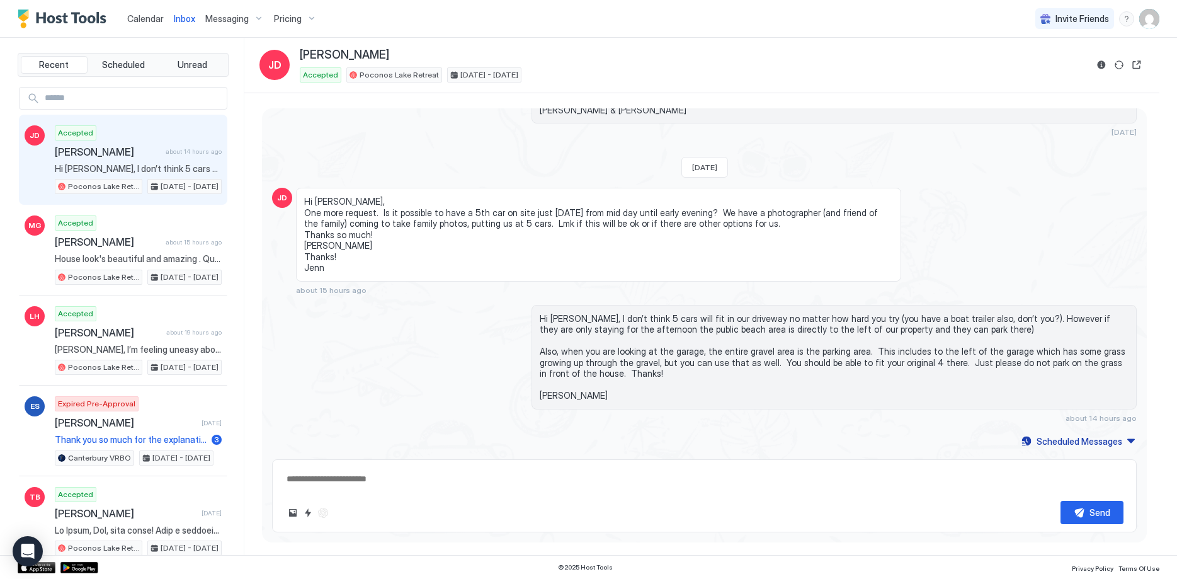
click at [239, 18] on span "Messaging" at bounding box center [226, 18] width 43 height 11
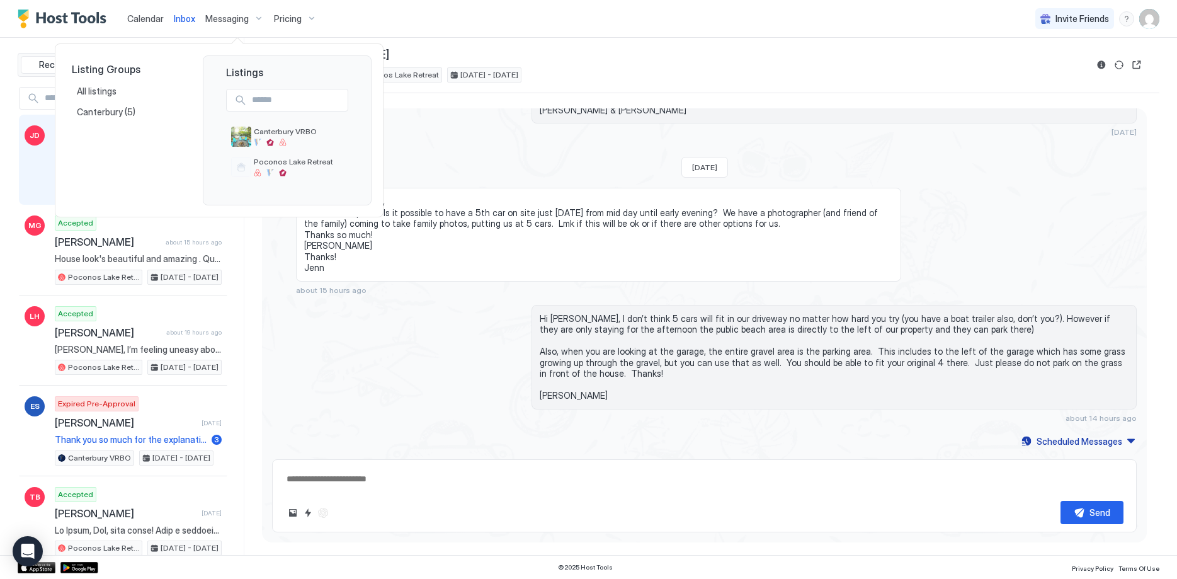
click at [285, 15] on div at bounding box center [588, 289] width 1177 height 579
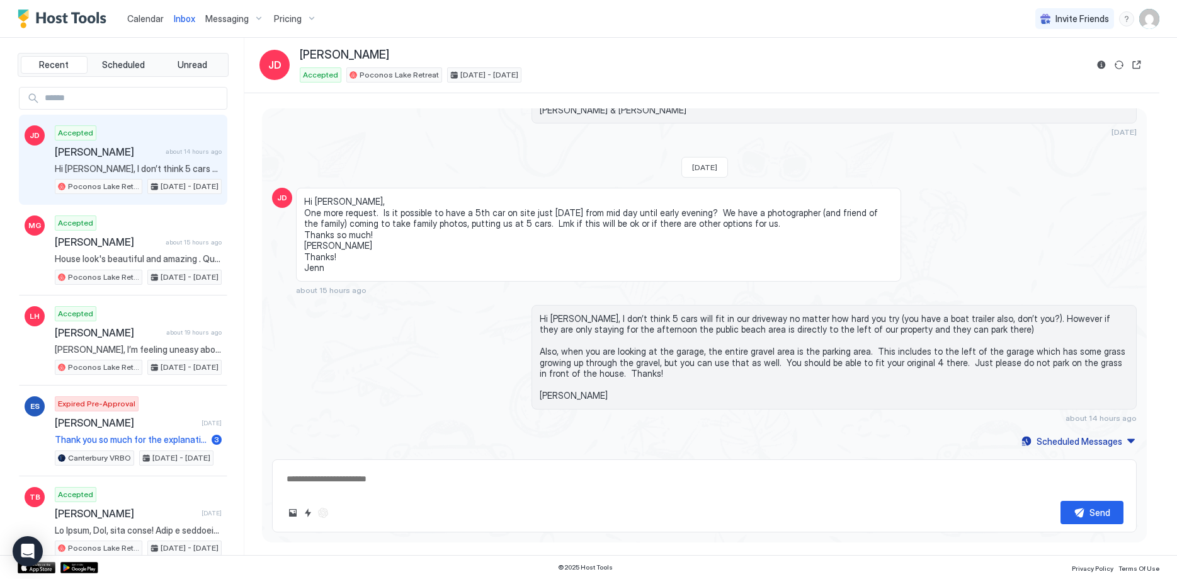
click at [291, 21] on span "Pricing" at bounding box center [288, 18] width 28 height 11
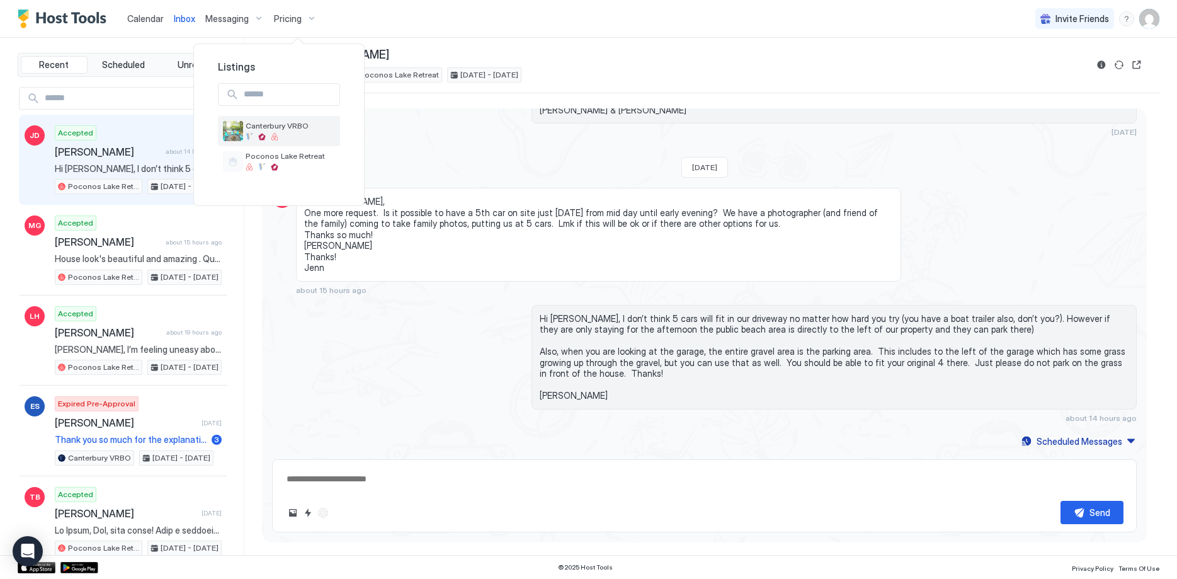
click at [287, 128] on span "Canterbury VRBO" at bounding box center [290, 125] width 89 height 9
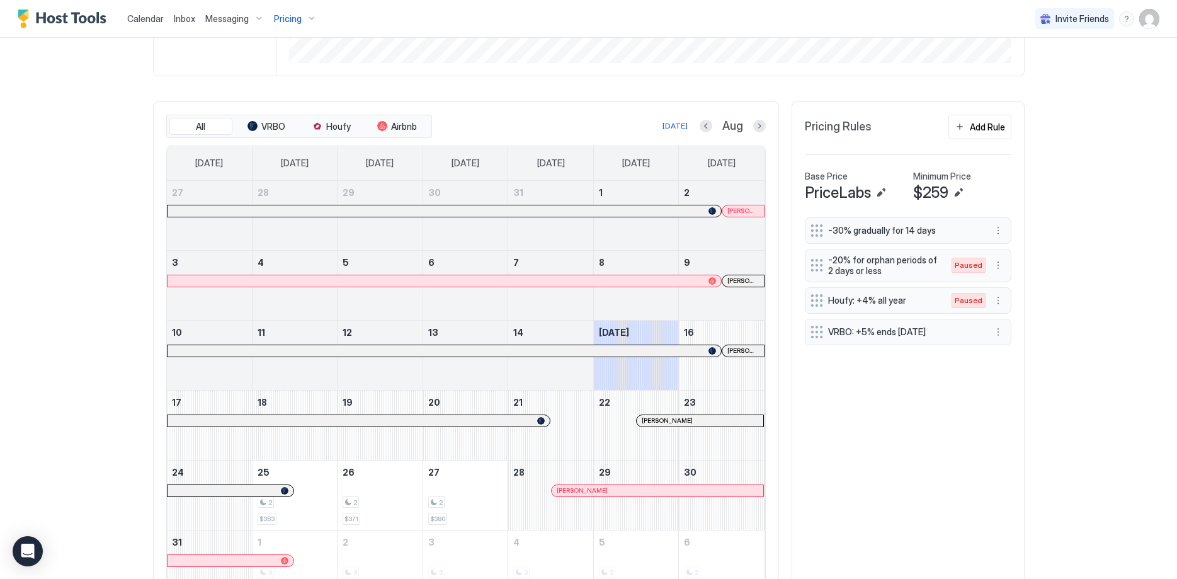
scroll to position [385, 0]
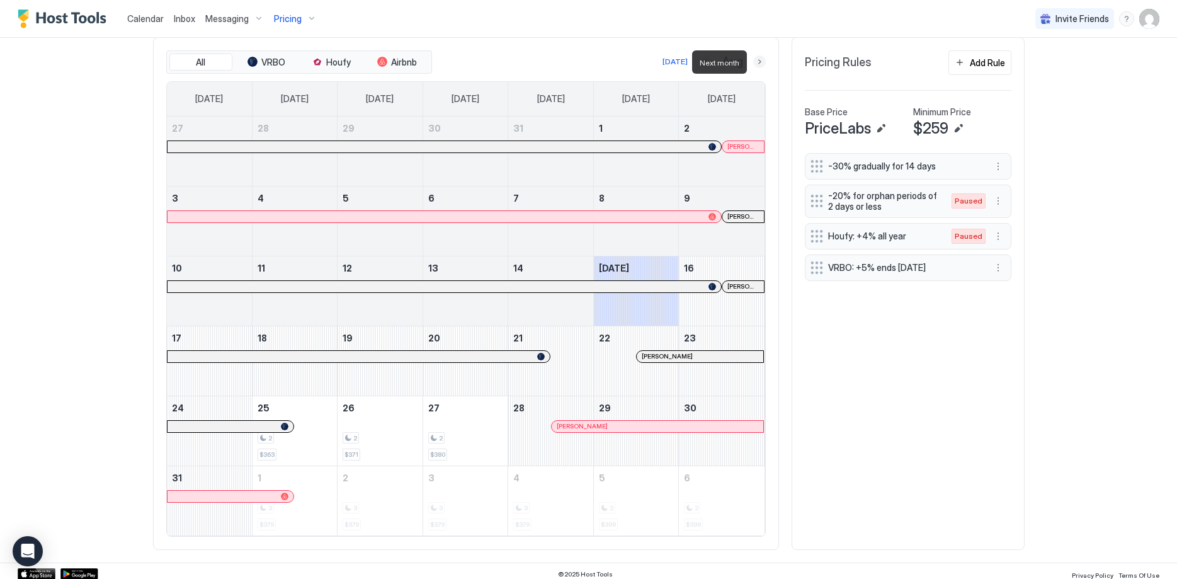
click at [756, 65] on button "Next month" at bounding box center [759, 61] width 13 height 13
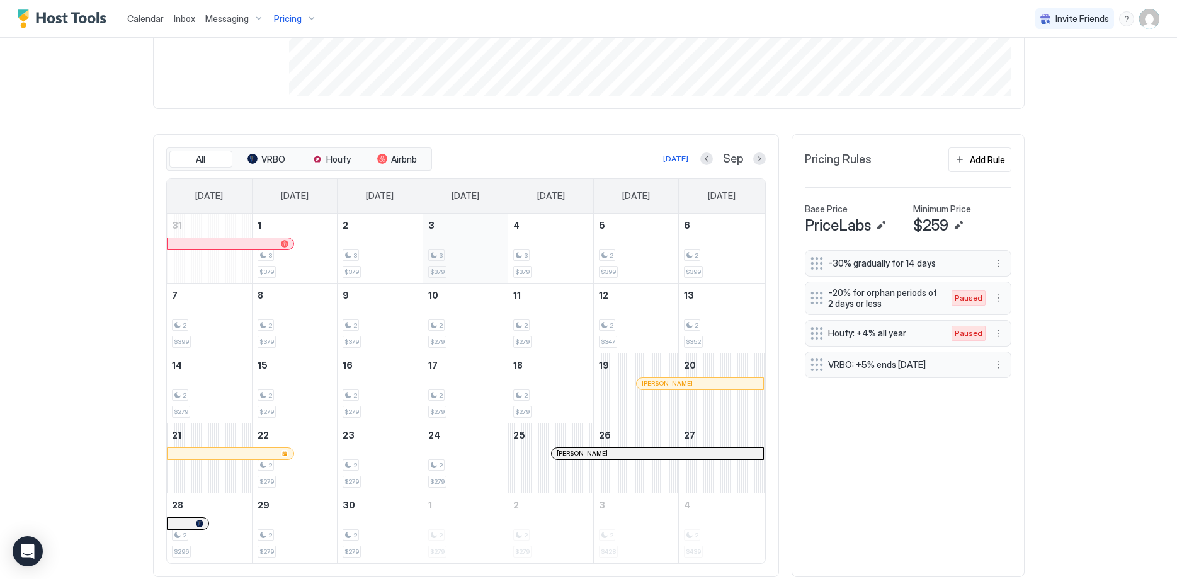
scroll to position [310, 0]
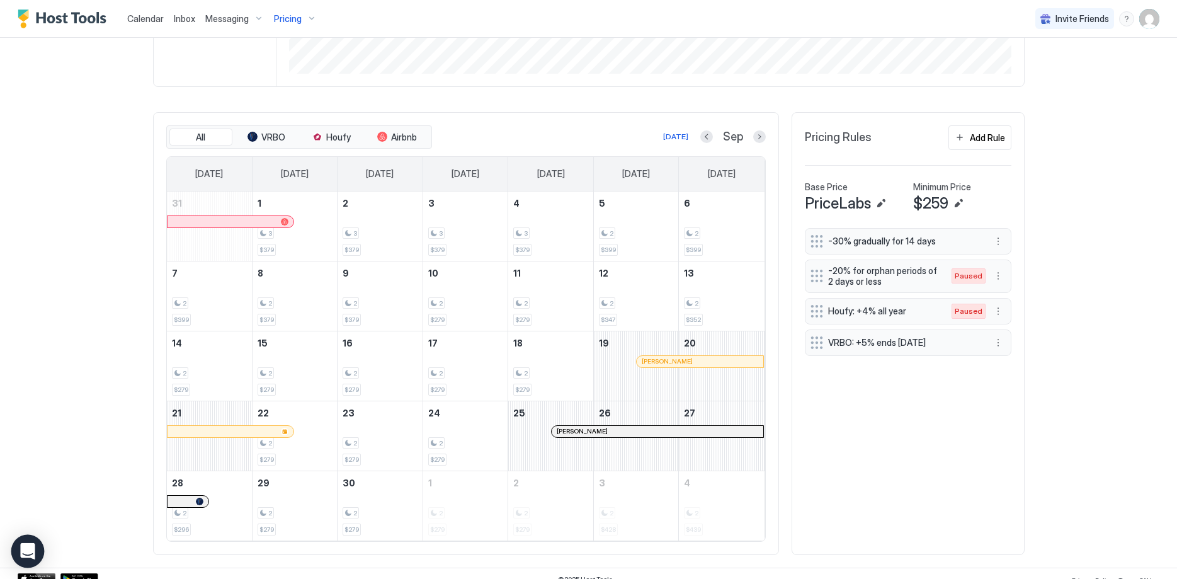
click at [31, 552] on icon "Open Intercom Messenger" at bounding box center [27, 551] width 14 height 16
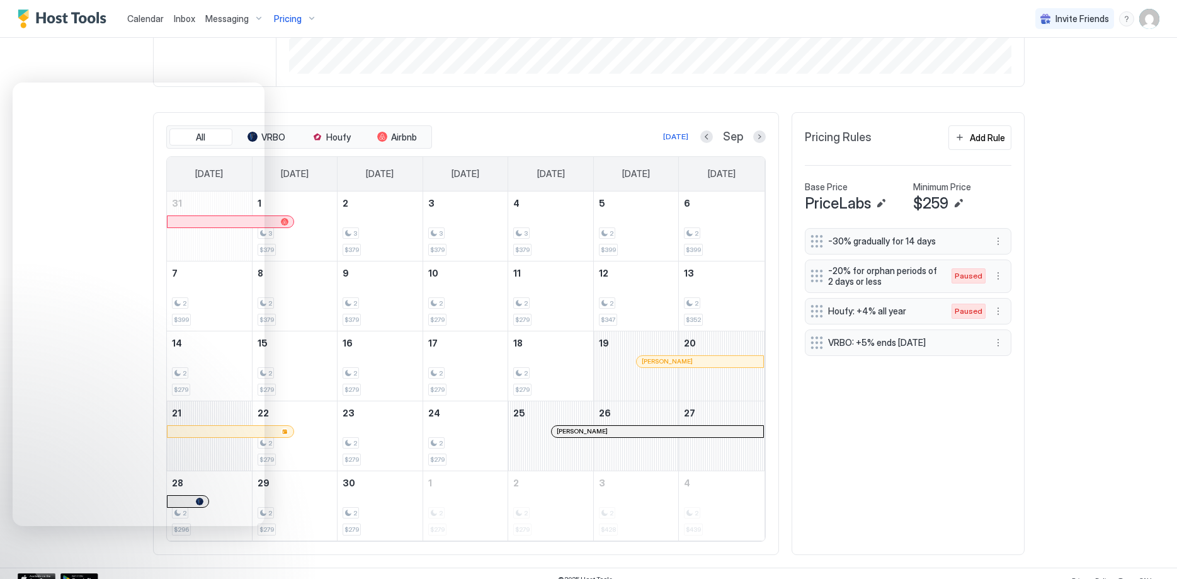
click at [688, 361] on div at bounding box center [688, 361] width 10 height 10
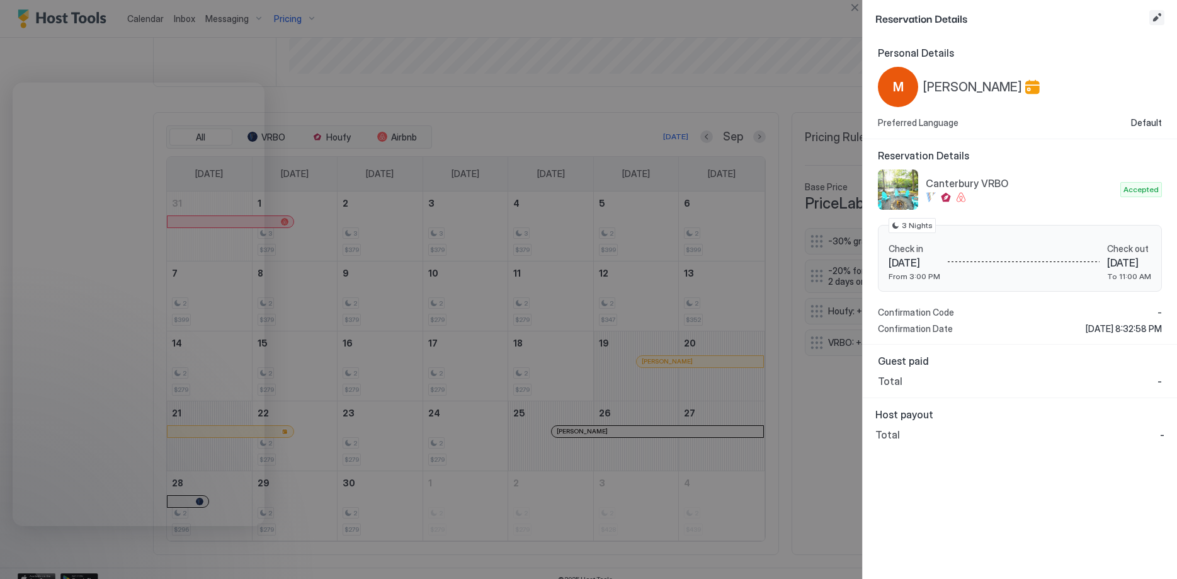
click at [1159, 16] on button "Edit reservation" at bounding box center [1156, 17] width 15 height 15
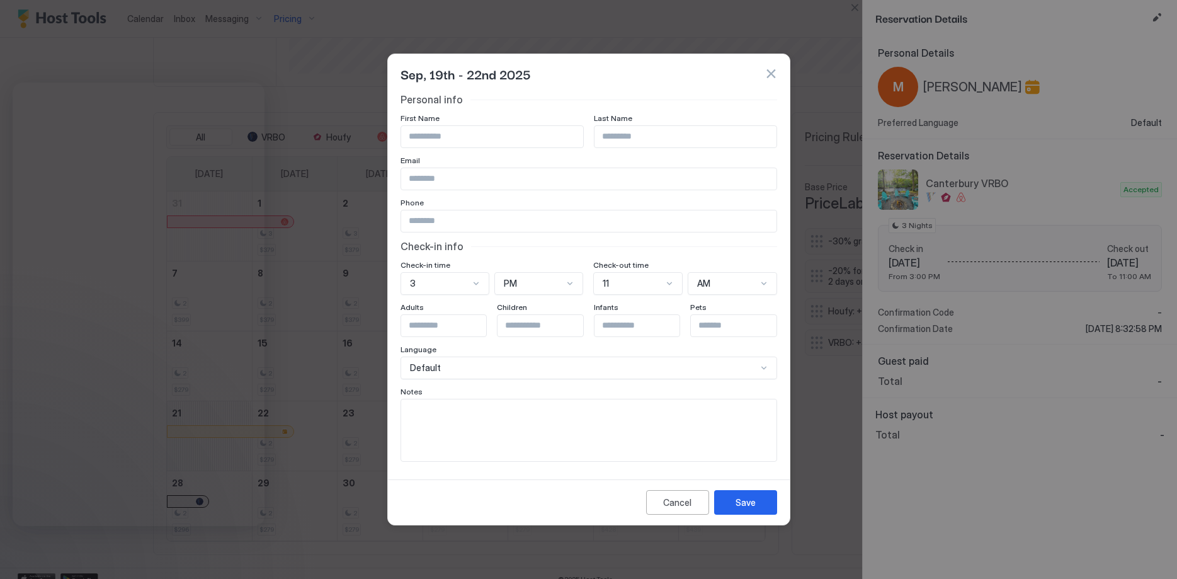
click at [506, 176] on input "Input Field" at bounding box center [588, 178] width 375 height 21
click at [481, 142] on input "Input Field" at bounding box center [492, 136] width 182 height 21
click at [771, 72] on button "button" at bounding box center [771, 73] width 13 height 13
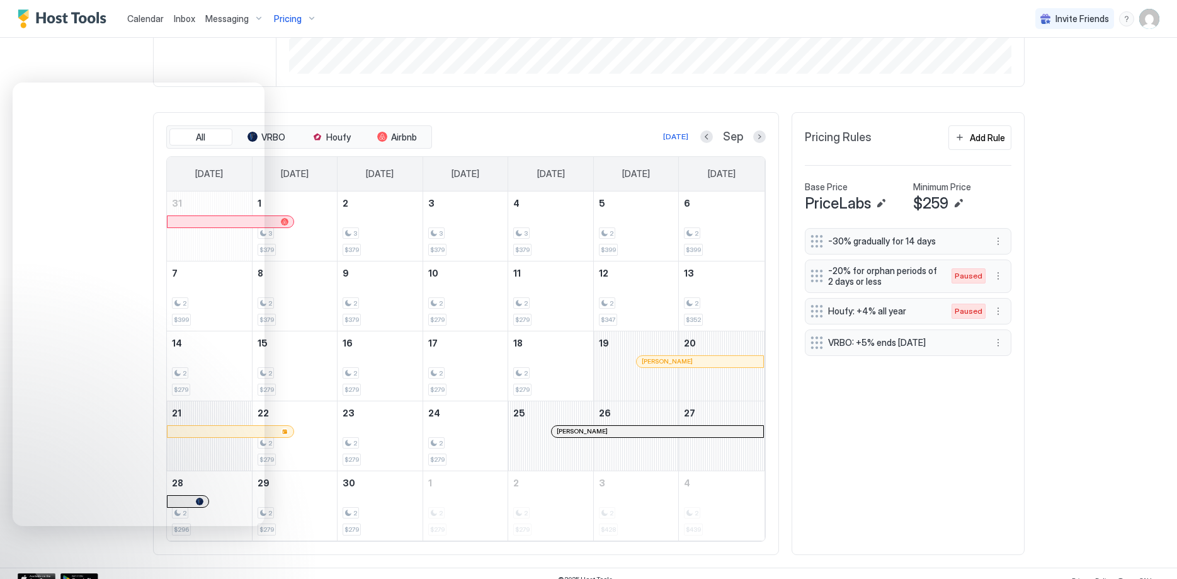
click at [1149, 20] on img "User profile" at bounding box center [1149, 19] width 20 height 20
click at [1052, 67] on div "Settings" at bounding box center [1079, 71] width 160 height 22
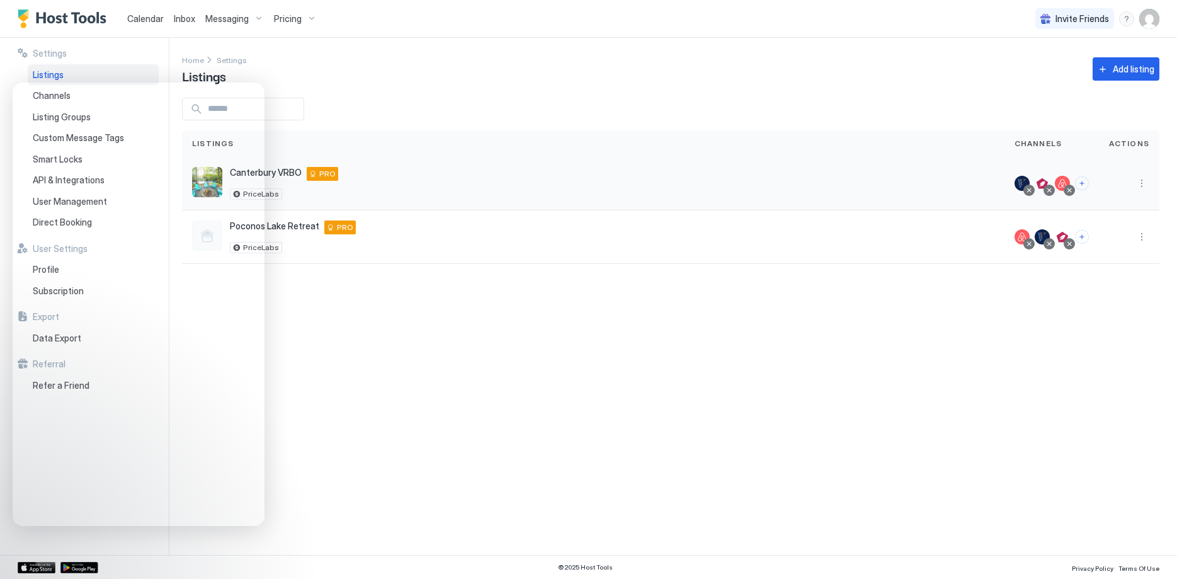
click at [719, 188] on div "Canterbury VRBO [STREET_ADDRESS] PRO PriceLabs" at bounding box center [593, 183] width 802 height 33
click at [389, 176] on div "Canterbury VRBO [STREET_ADDRESS] PRO PriceLabs" at bounding box center [593, 183] width 802 height 33
click at [1148, 183] on button "More options" at bounding box center [1141, 183] width 15 height 15
click at [1118, 240] on span "Listing Settings" at bounding box center [1113, 241] width 56 height 9
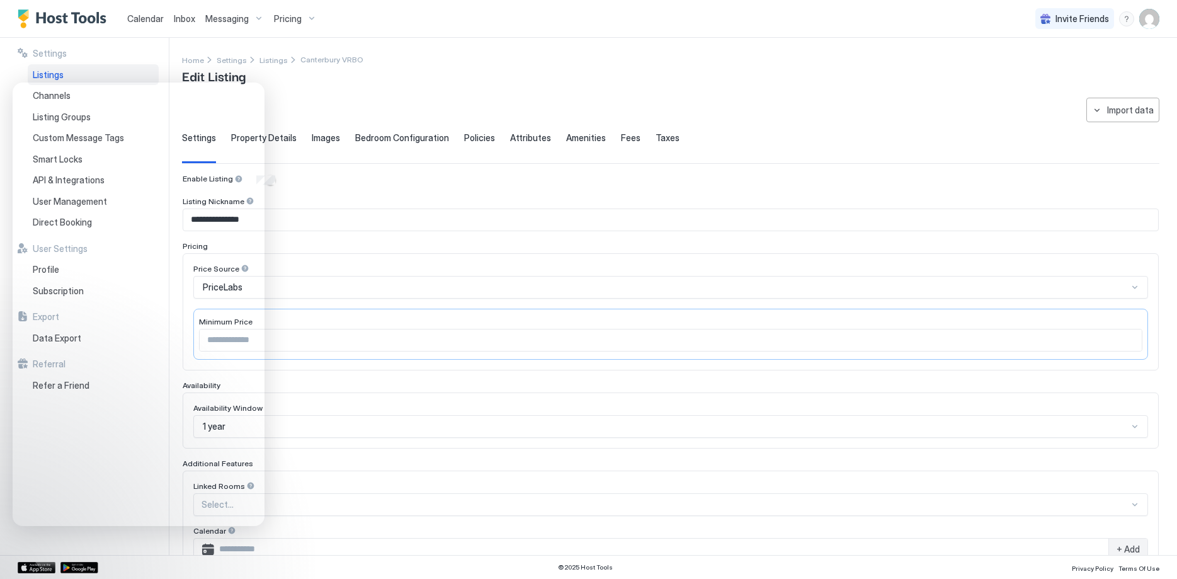
click at [765, 103] on div "**********" at bounding box center [670, 432] width 977 height 668
